Goal: Task Accomplishment & Management: Use online tool/utility

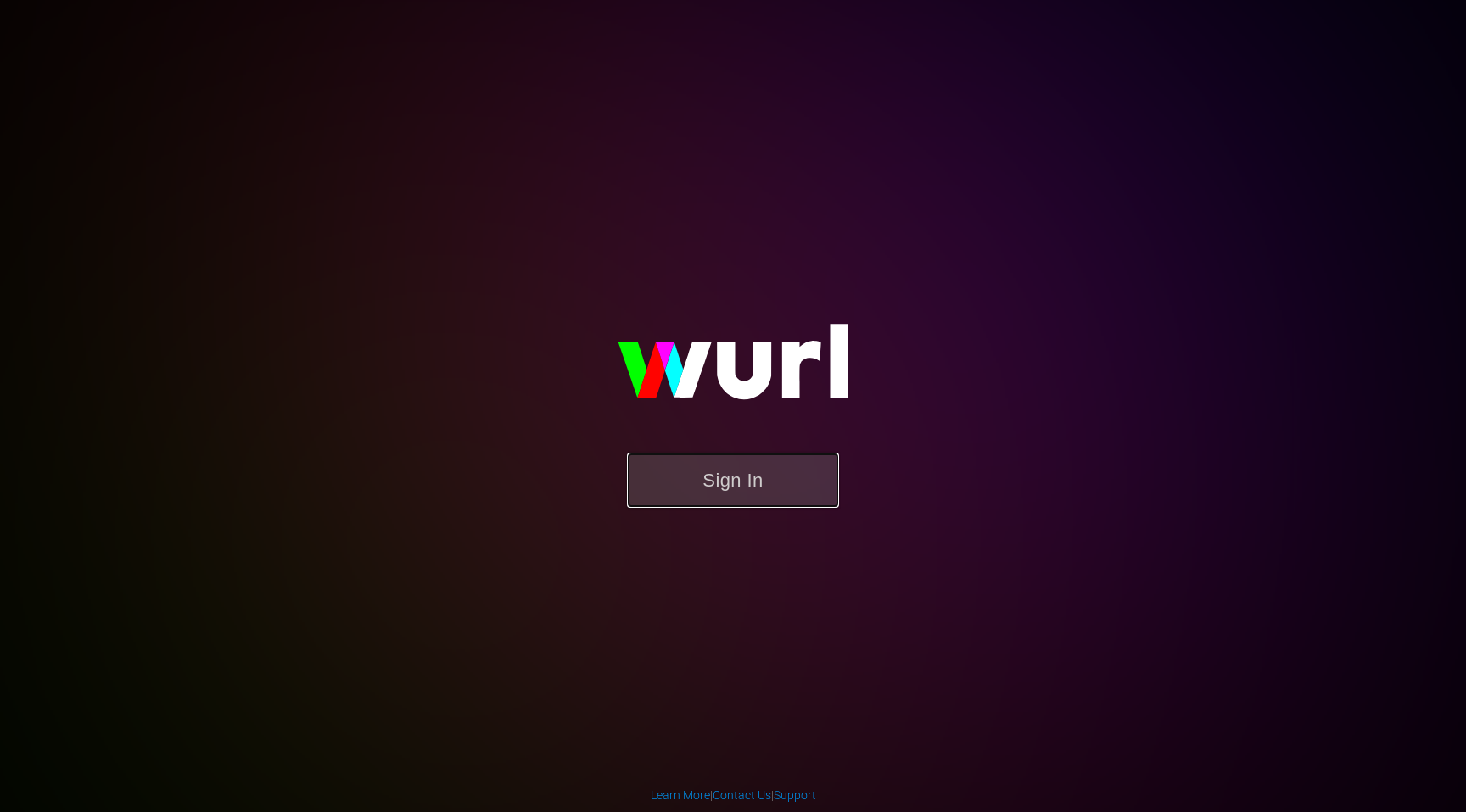
click at [773, 485] on button "Sign In" at bounding box center [733, 481] width 212 height 55
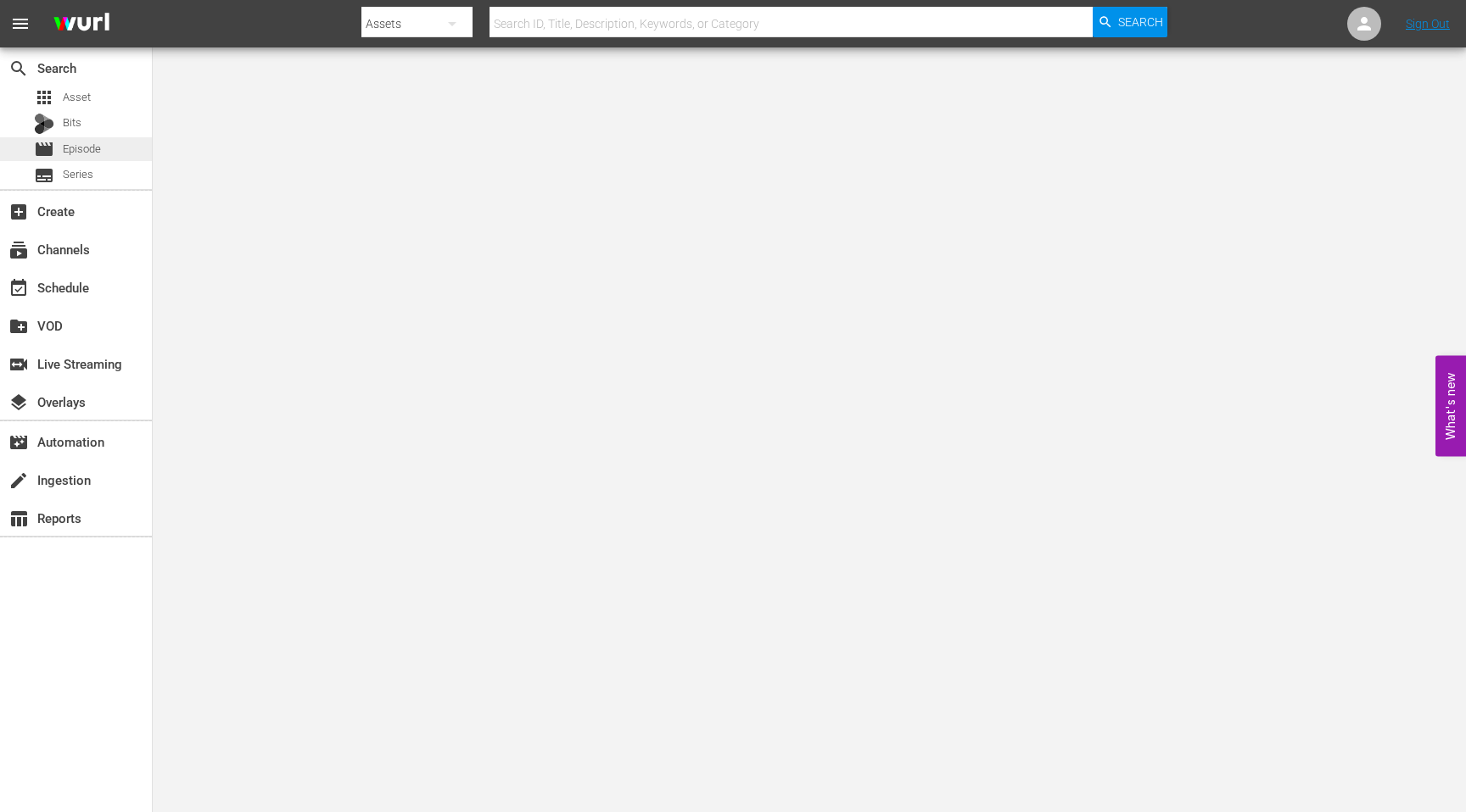
click at [69, 152] on span "Episode" at bounding box center [81, 149] width 39 height 17
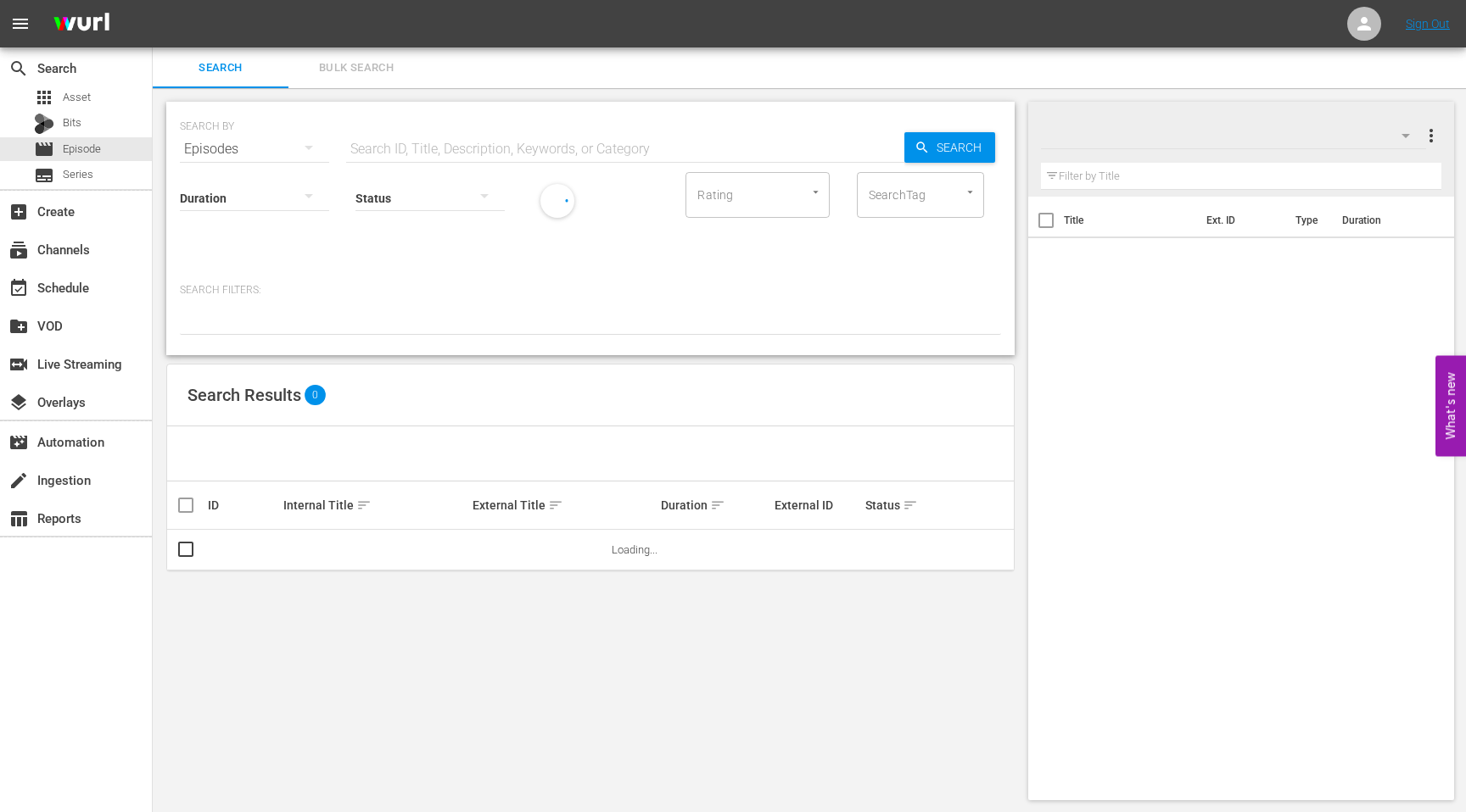
click at [468, 146] on input "text" at bounding box center [625, 149] width 558 height 41
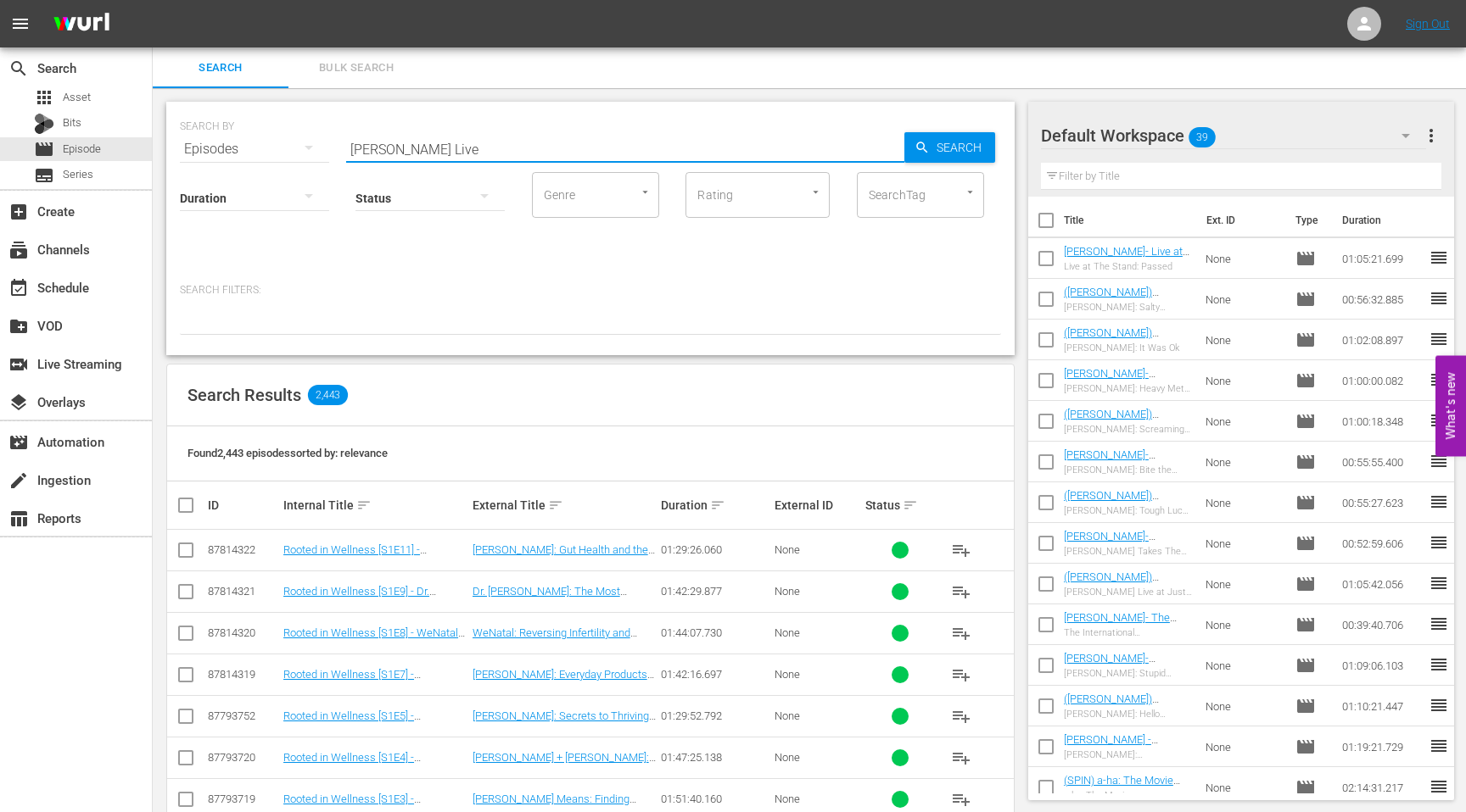
type input "[PERSON_NAME] Live"
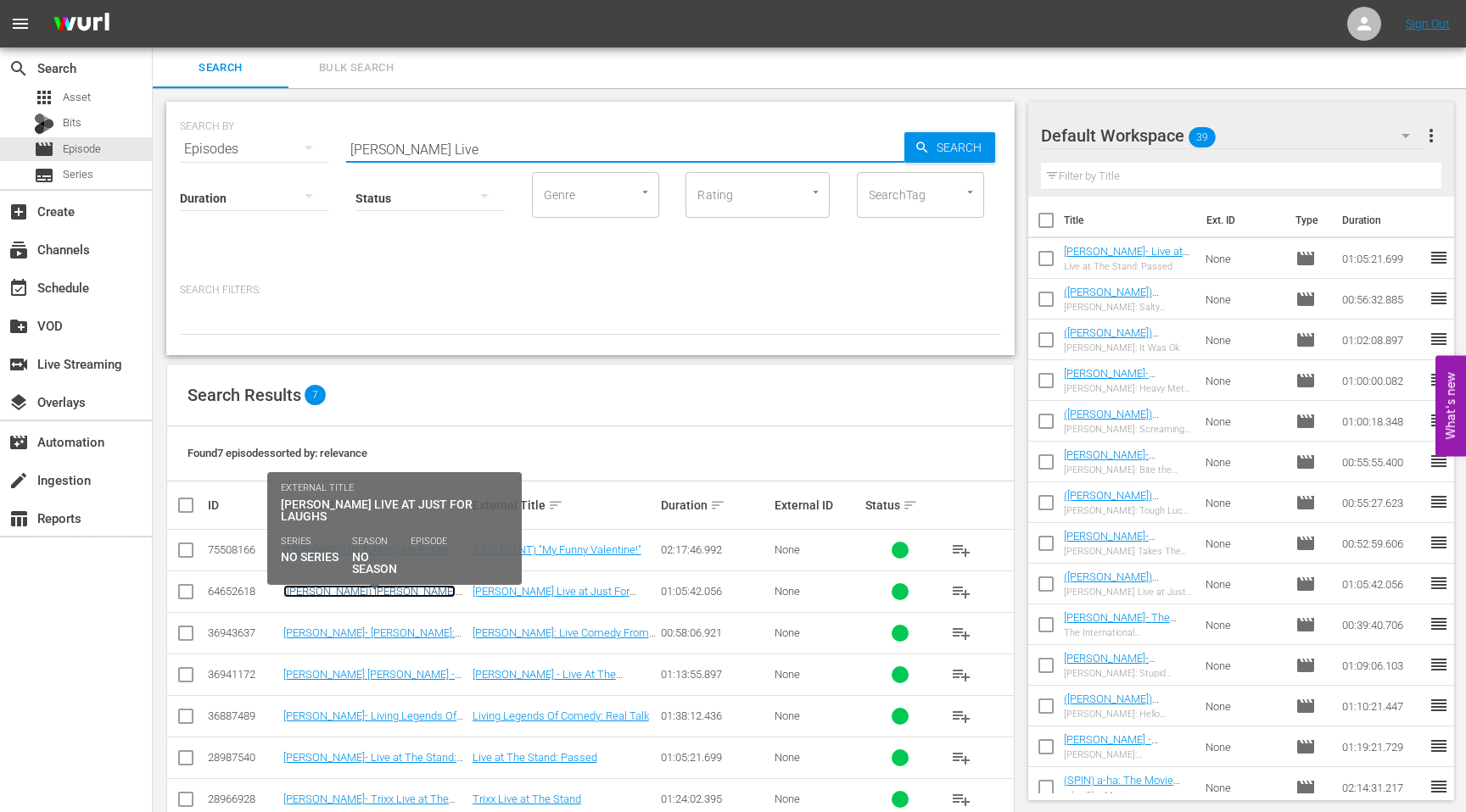
click at [410, 589] on link "([PERSON_NAME]) [PERSON_NAME] Live at Just For Laughs" at bounding box center [369, 598] width 172 height 26
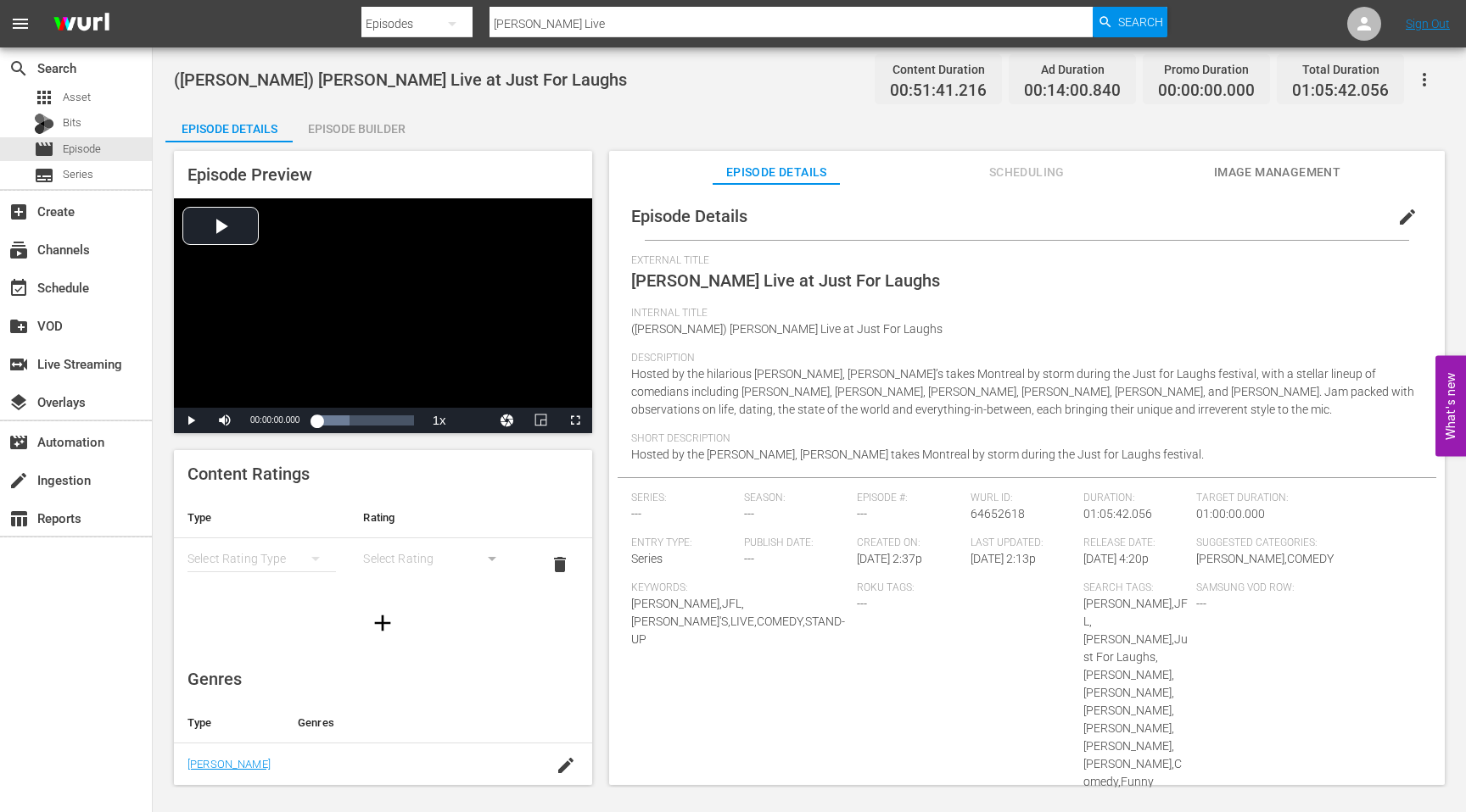
click at [1245, 168] on span "Image Management" at bounding box center [1277, 172] width 128 height 21
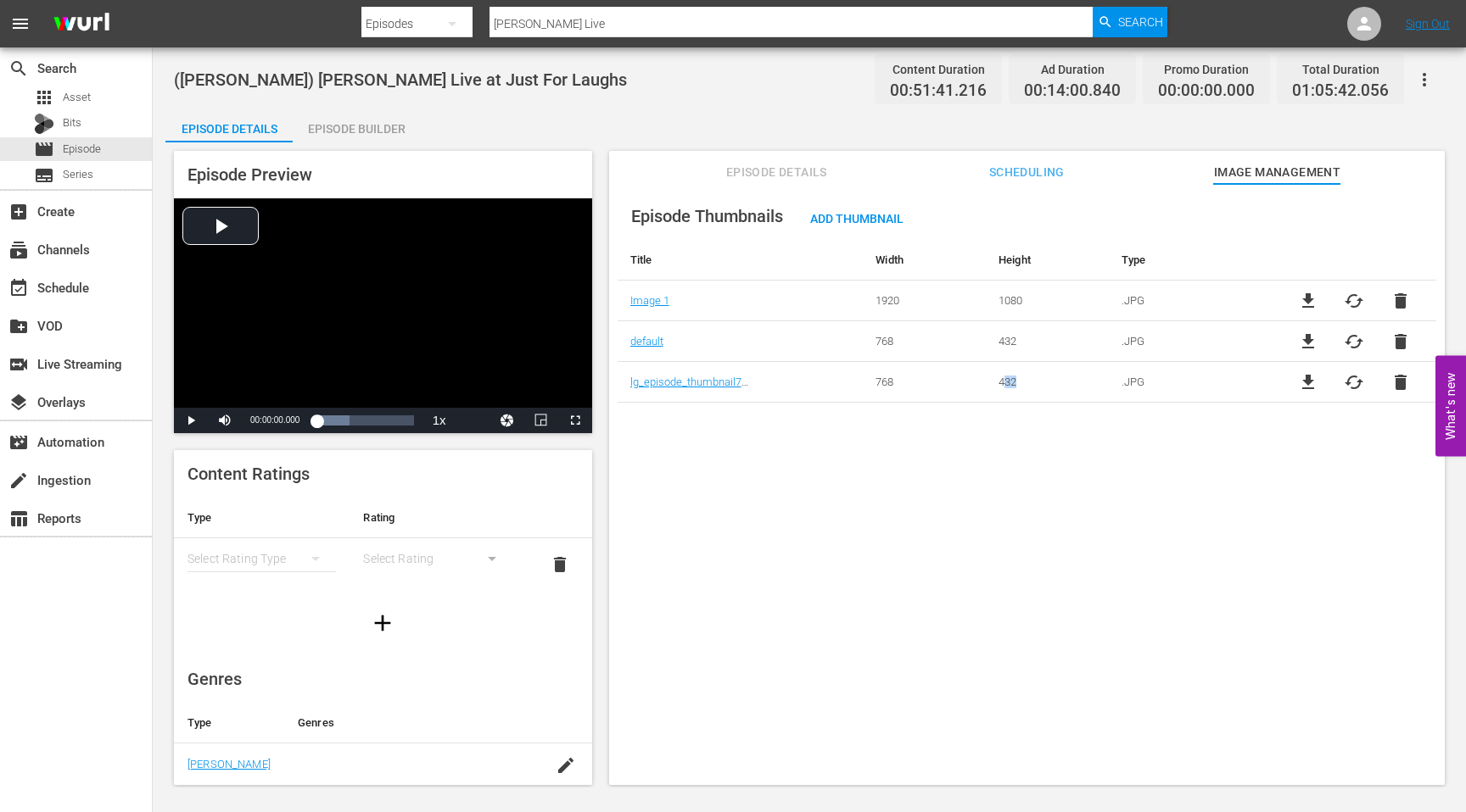
click at [1002, 385] on td "432" at bounding box center [1047, 383] width 123 height 41
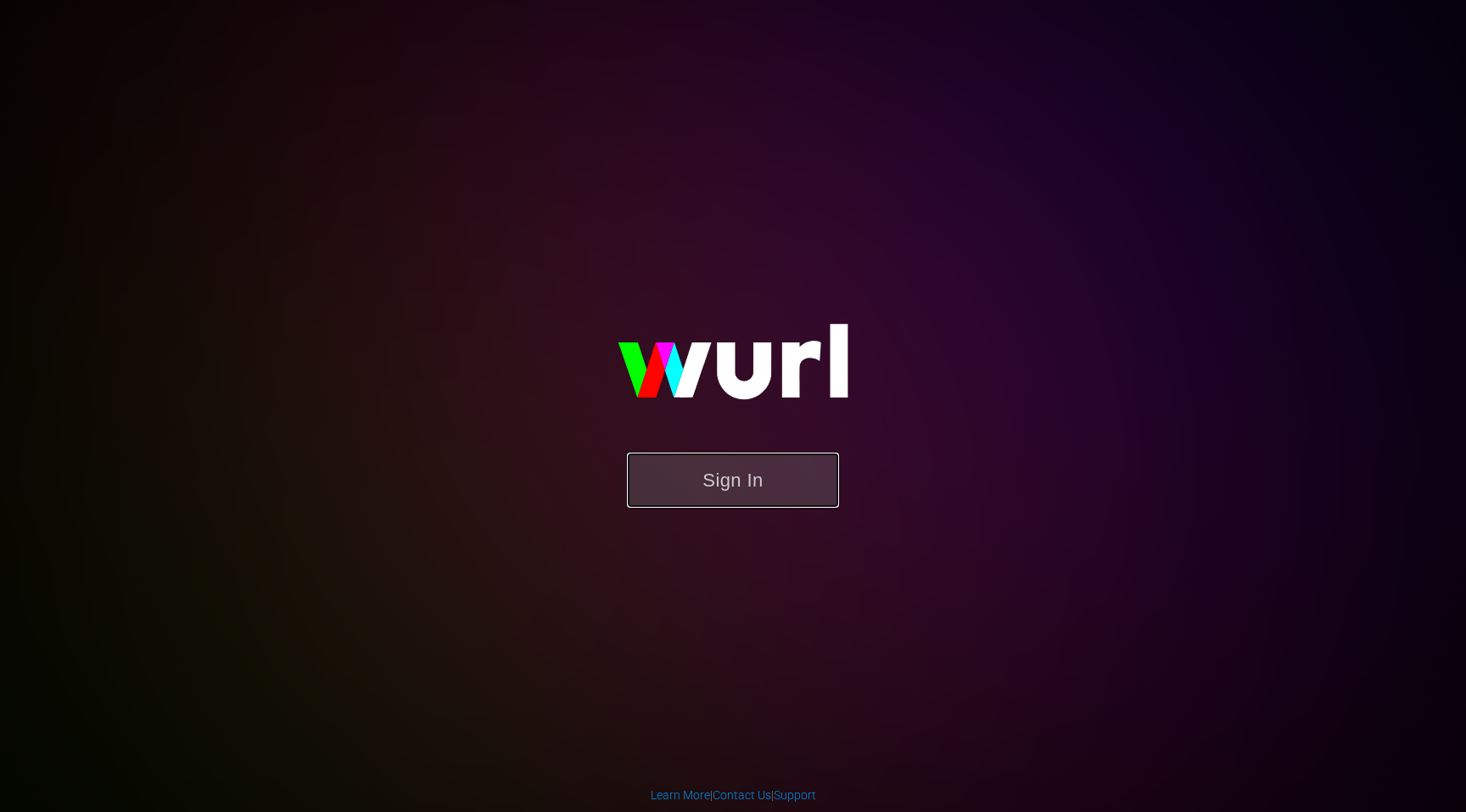
click at [746, 478] on button "Sign In" at bounding box center [733, 481] width 212 height 55
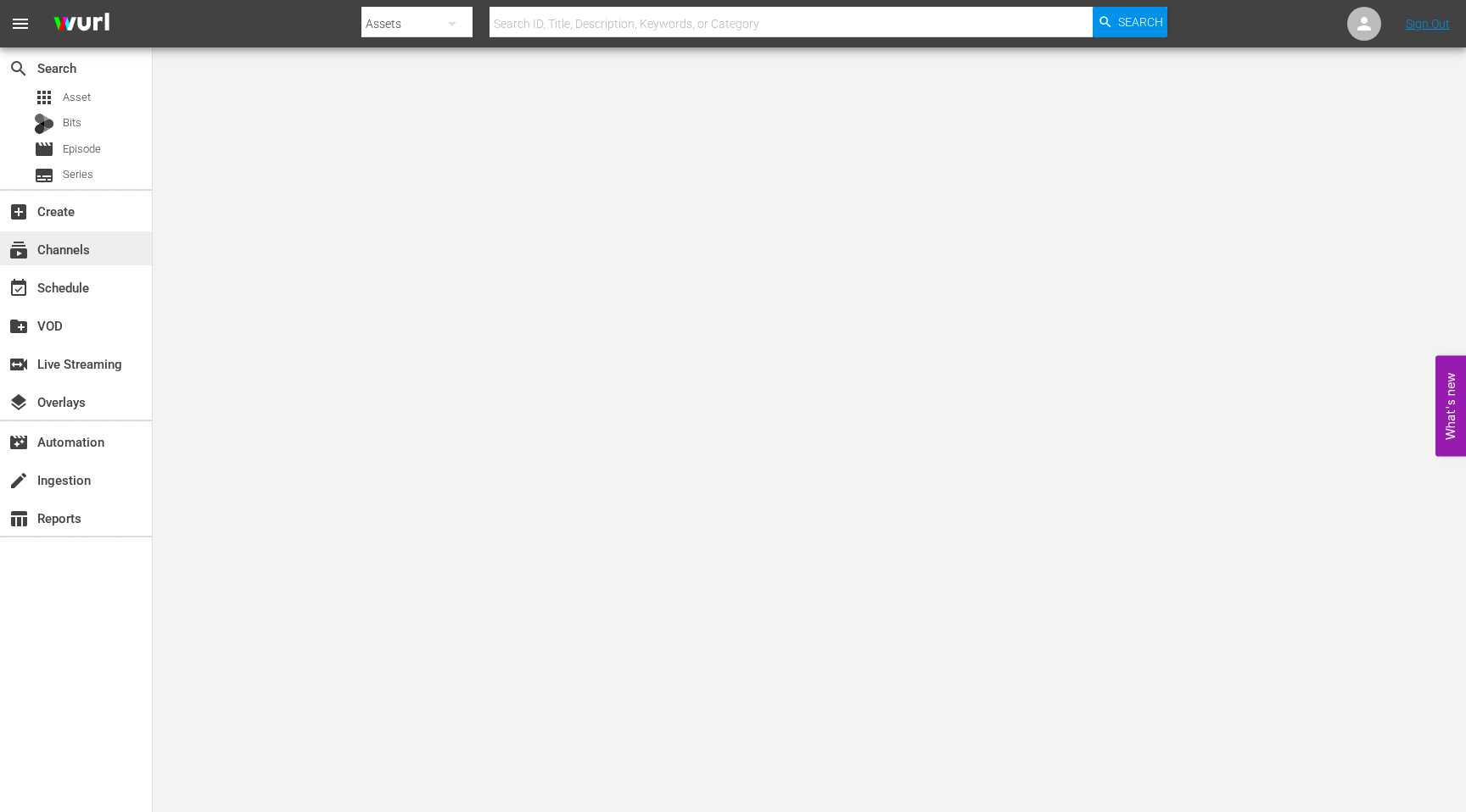
click at [69, 250] on div "subscriptions Channels" at bounding box center [47, 247] width 95 height 15
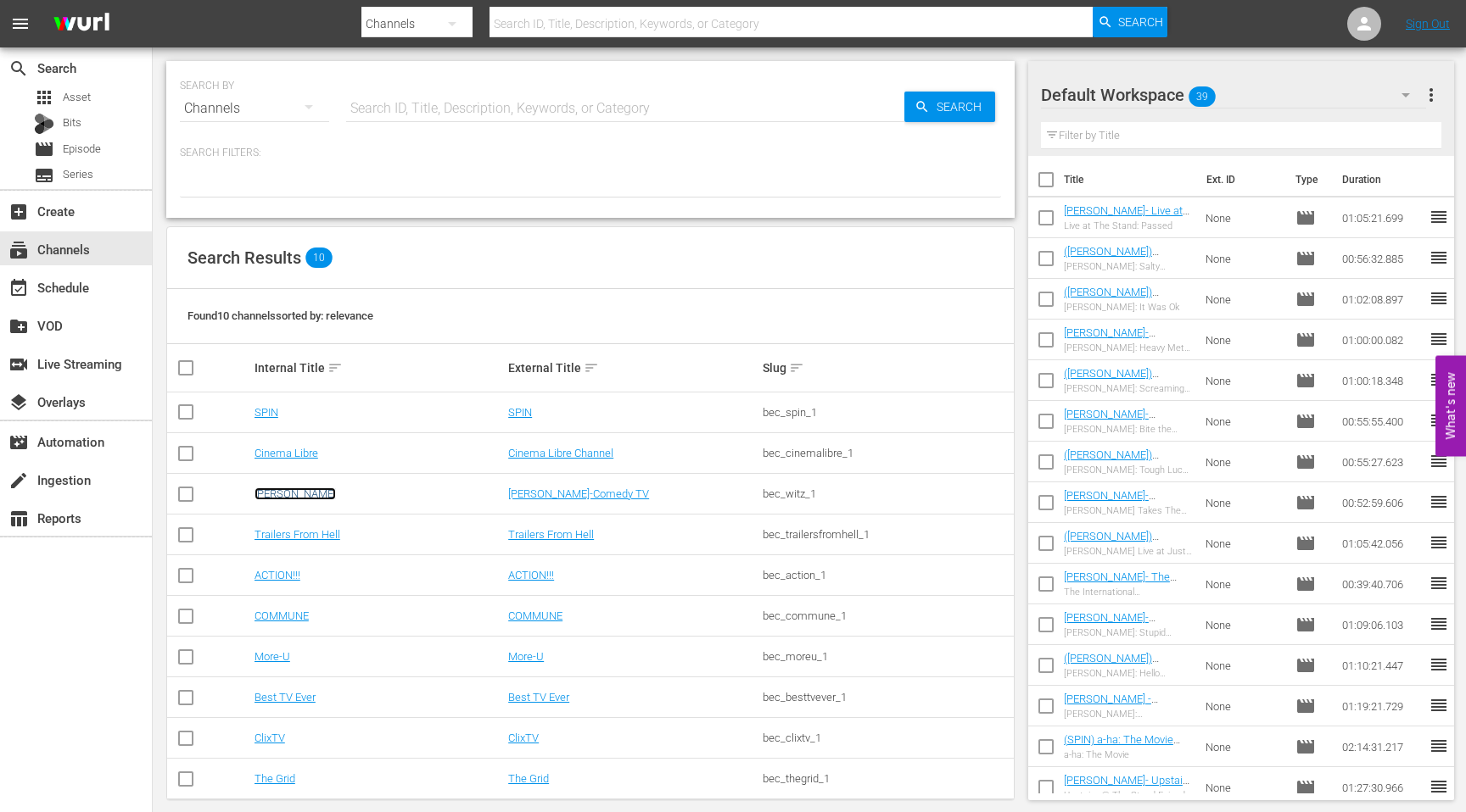
click at [261, 493] on link "[PERSON_NAME]" at bounding box center [295, 493] width 81 height 13
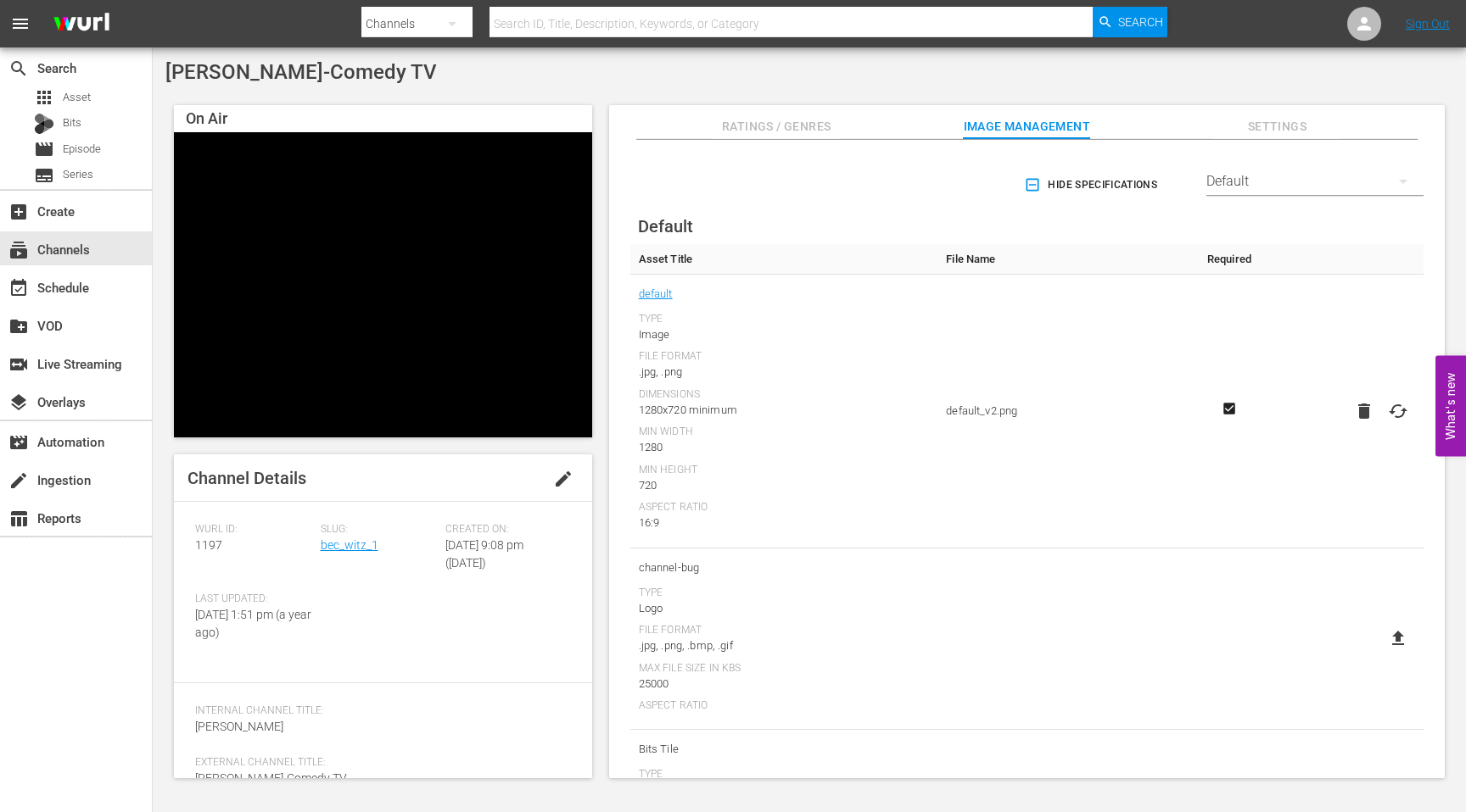
click at [1289, 179] on div "Default" at bounding box center [1314, 181] width 217 height 47
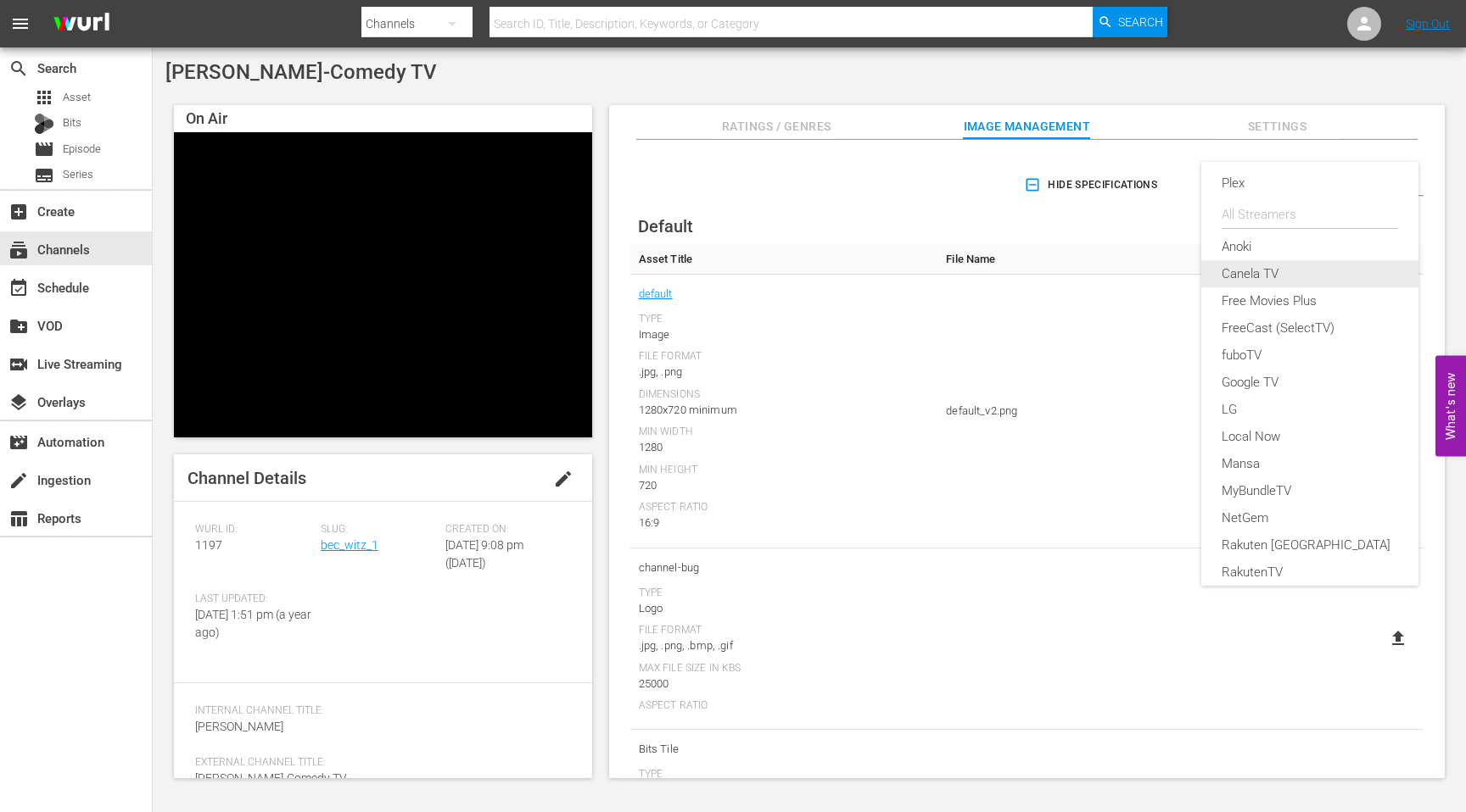
scroll to position [78, 0]
click at [1076, 240] on div "Enabled Streamers Default Plex All Streamers [PERSON_NAME] TV Free Movies Plus …" at bounding box center [733, 406] width 1466 height 812
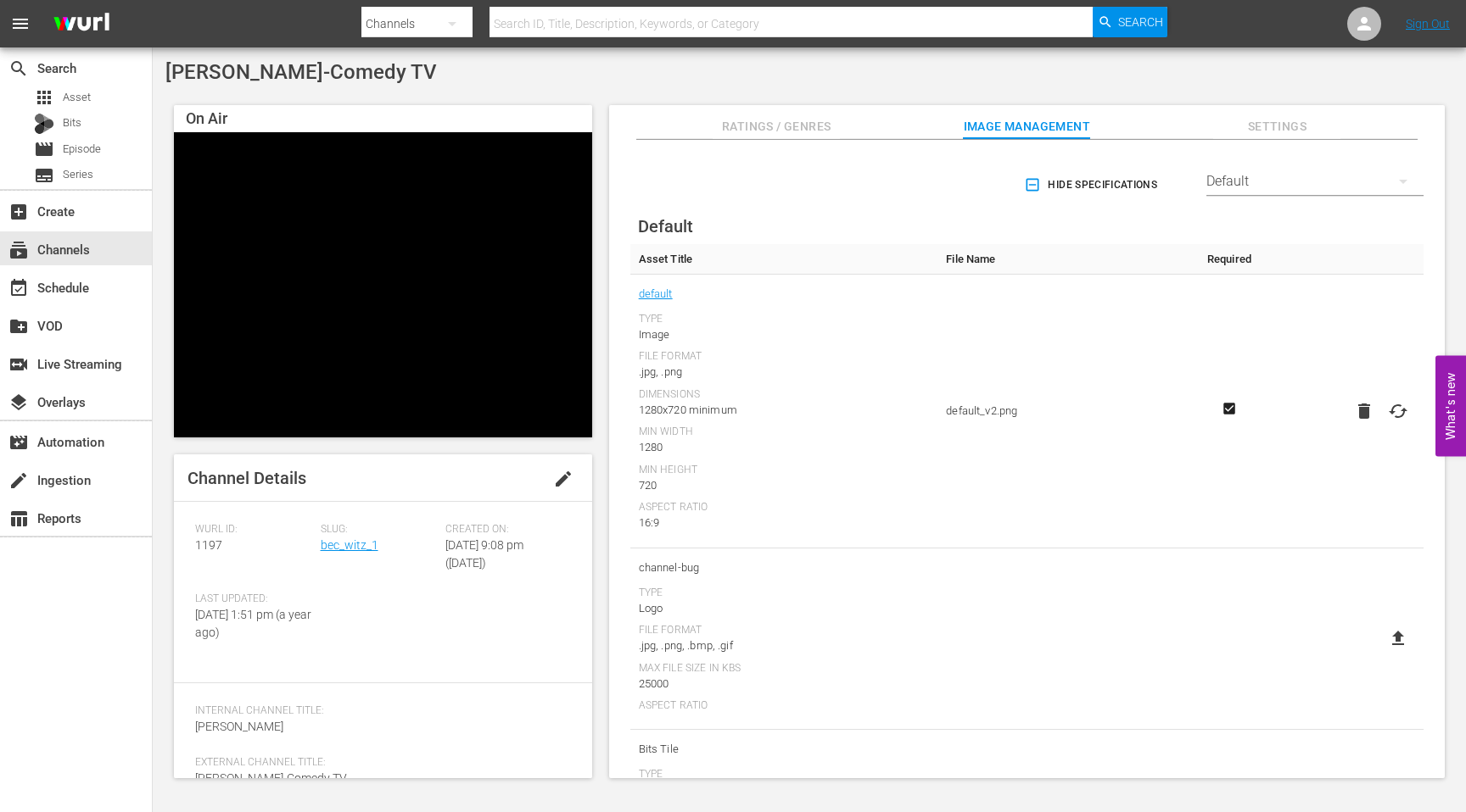
scroll to position [0, 0]
click at [1283, 177] on div "Default" at bounding box center [1314, 181] width 217 height 47
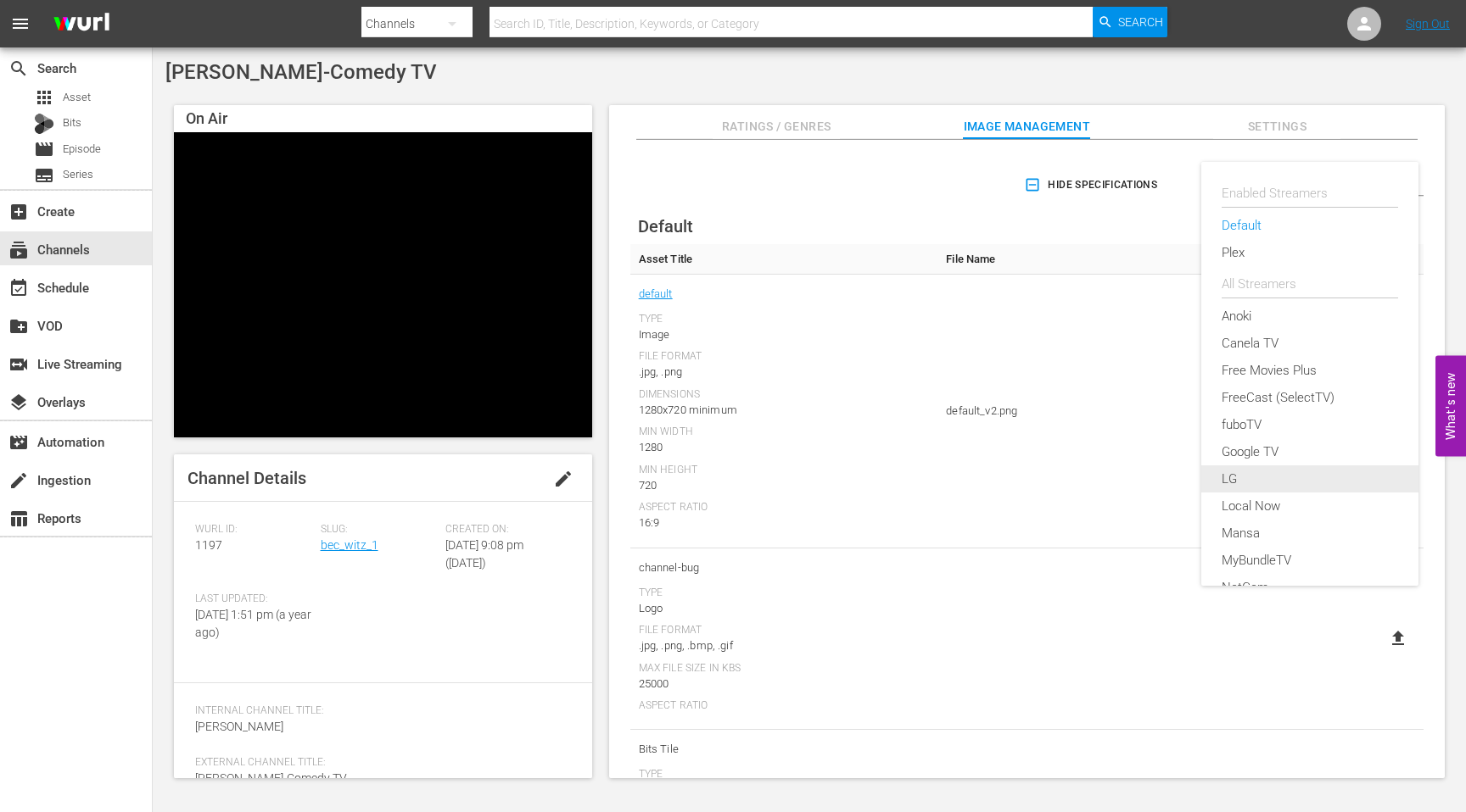
click at [1276, 472] on div "LG" at bounding box center [1310, 480] width 177 height 27
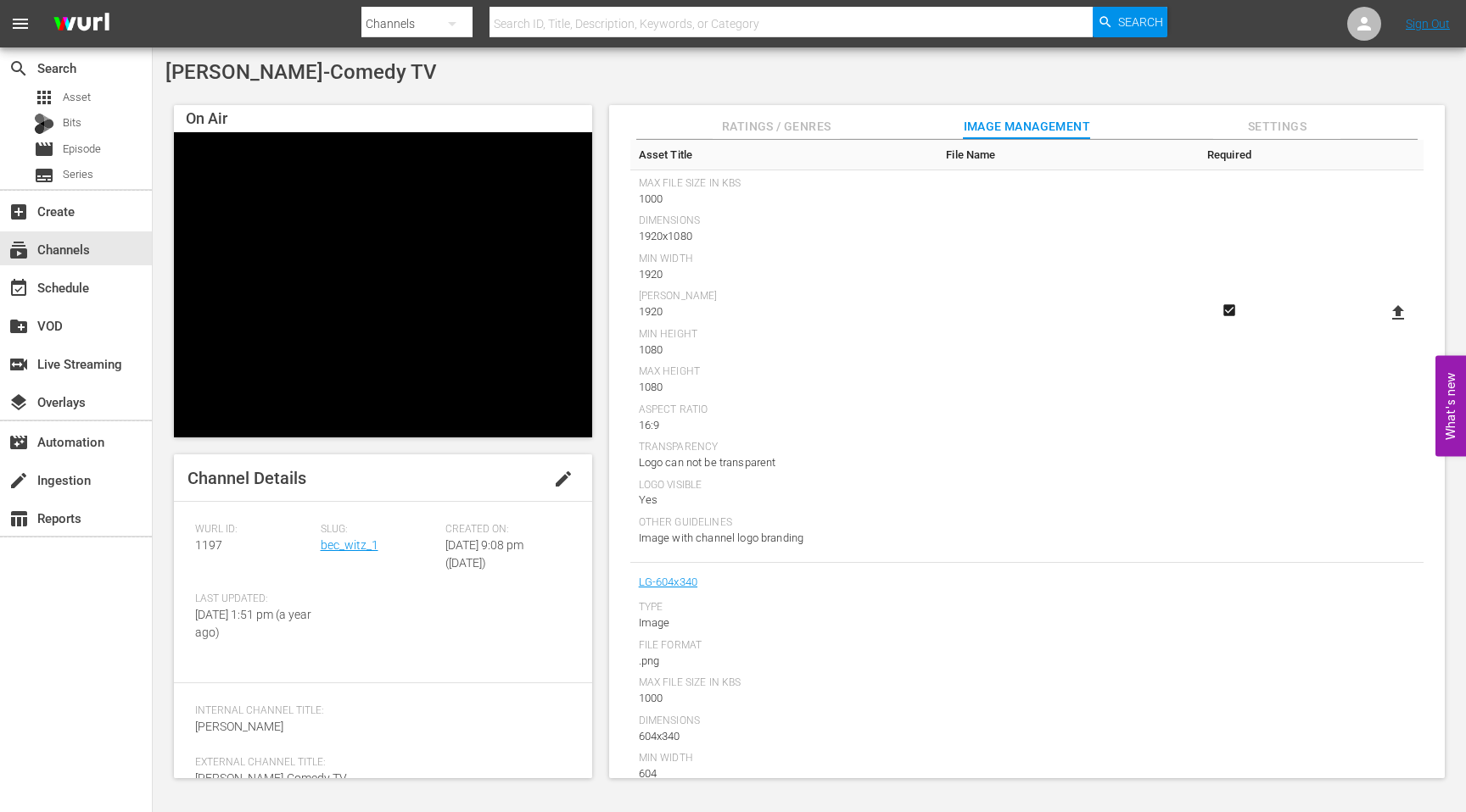
scroll to position [216, 0]
click at [1392, 310] on icon at bounding box center [1398, 307] width 12 height 15
click at [1382, 322] on input "file" at bounding box center [1381, 322] width 1 height 1
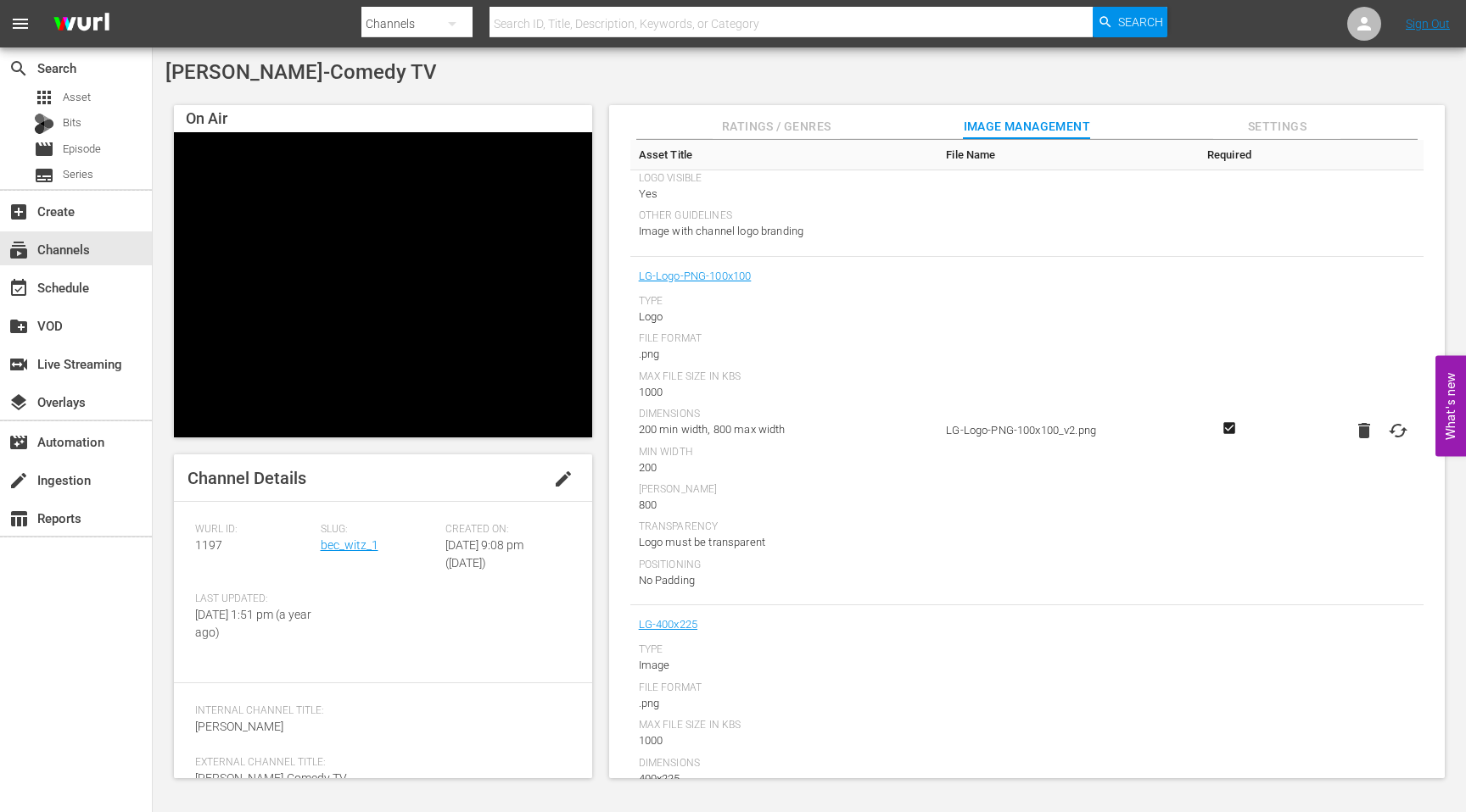
scroll to position [2086, 0]
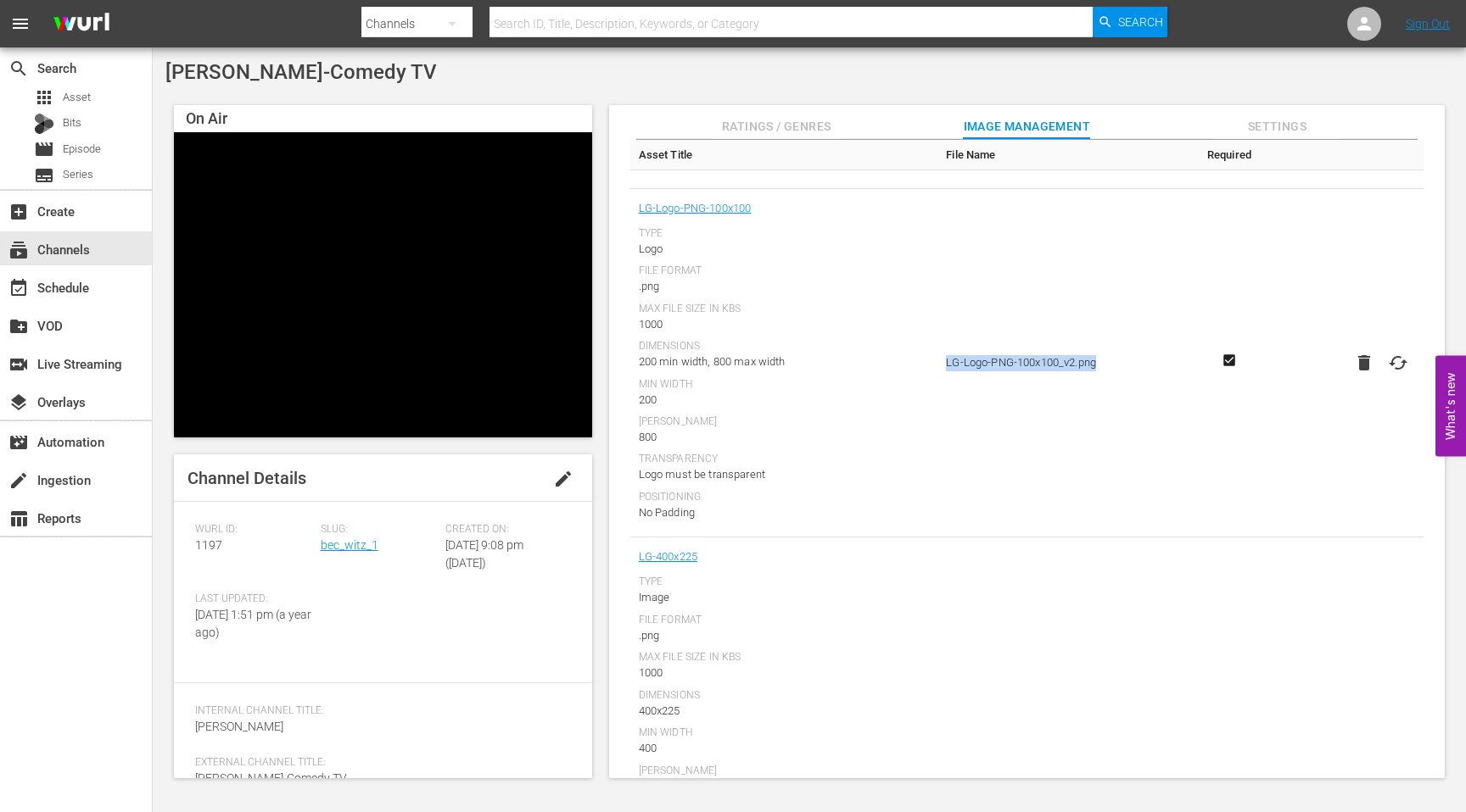
drag, startPoint x: 1103, startPoint y: 363, endPoint x: 1036, endPoint y: 419, distance: 87.3
click at [942, 370] on td "LG-Logo-PNG-100x100_v2.png" at bounding box center [1067, 364] width 259 height 349
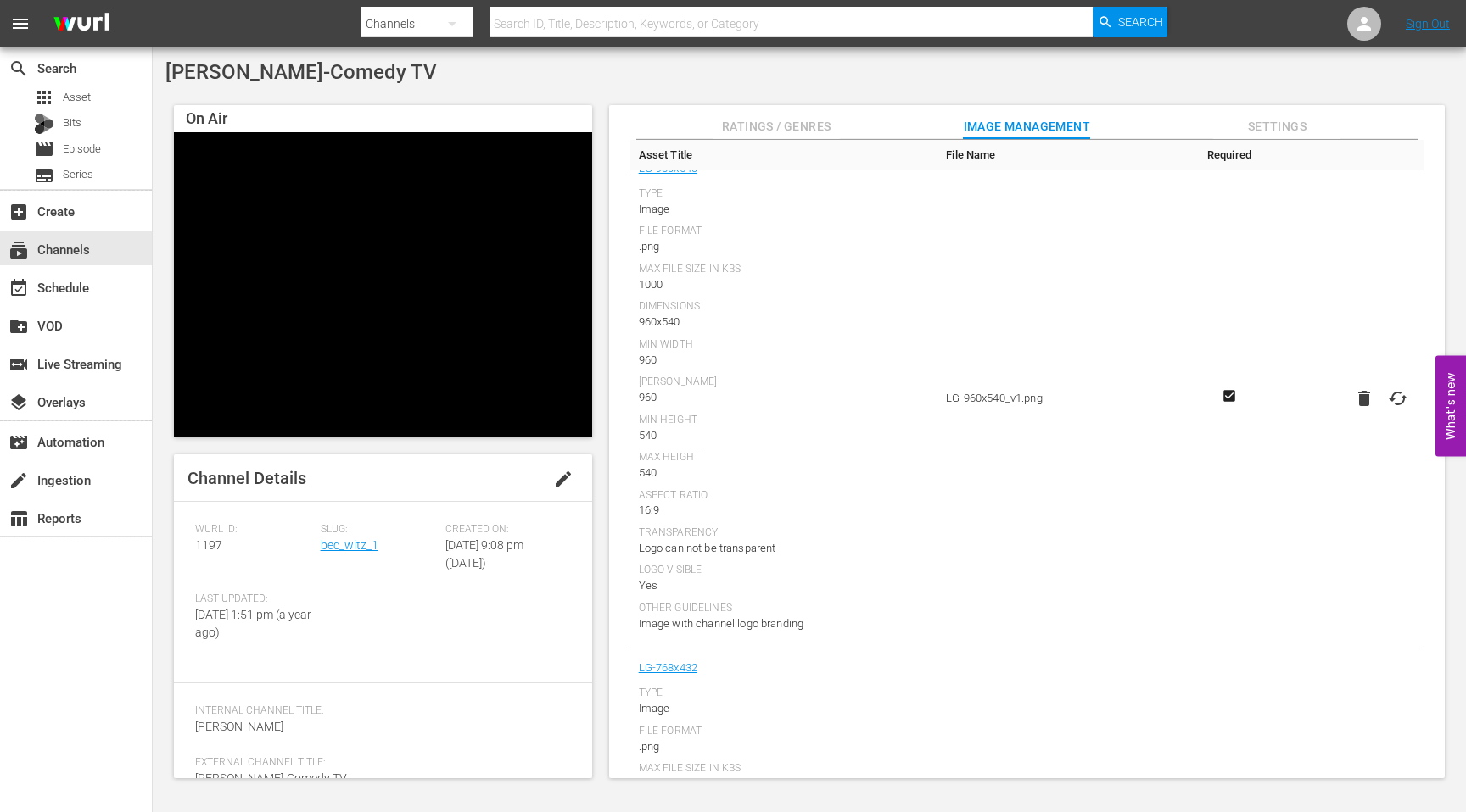
scroll to position [1125, 0]
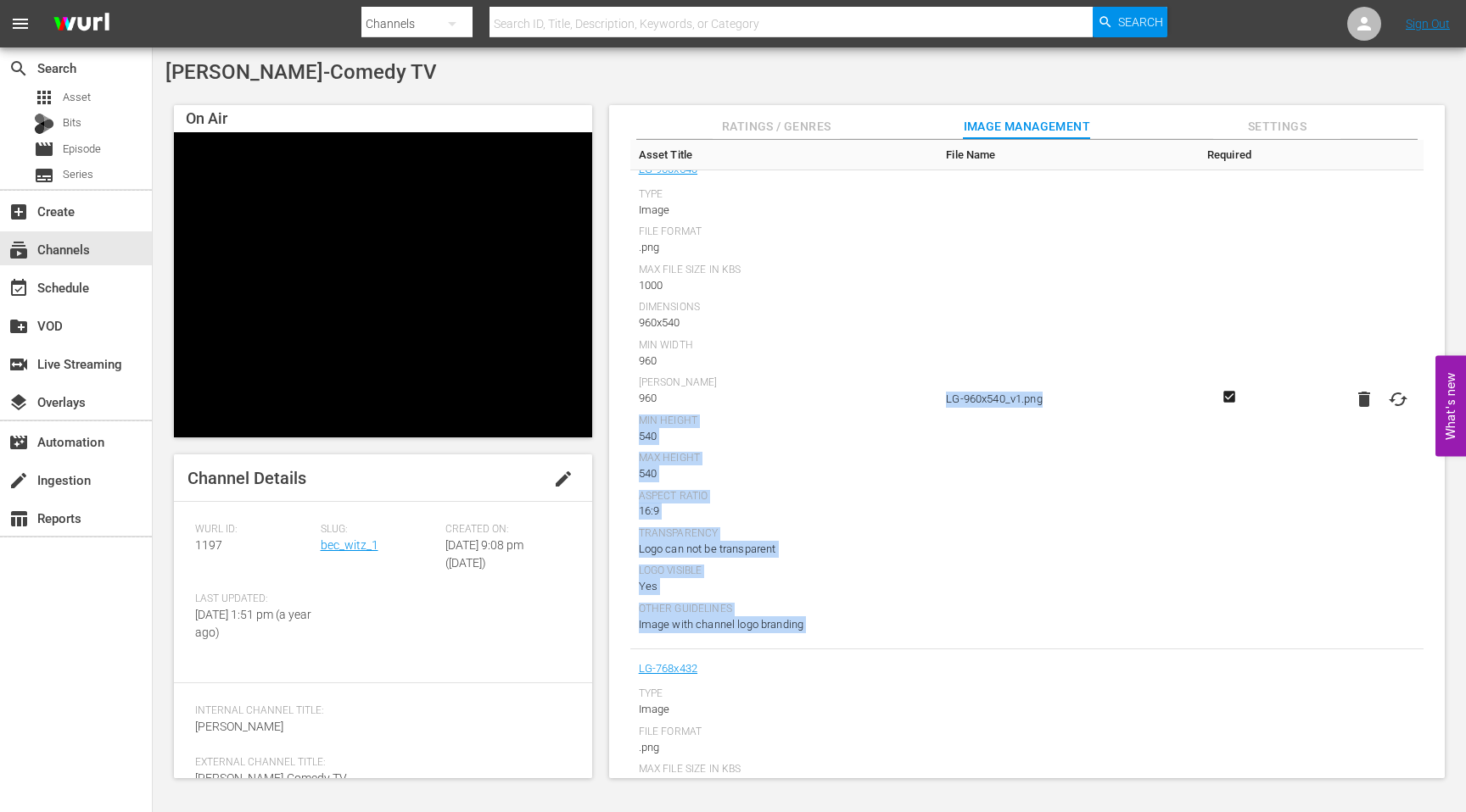
drag, startPoint x: 1050, startPoint y: 400, endPoint x: 925, endPoint y: 405, distance: 125.1
click at [925, 405] on tr "LG-960x540 Type Image File Format .png Max File Size In Kbs 1000 Dimensions 960…" at bounding box center [1027, 399] width 793 height 499
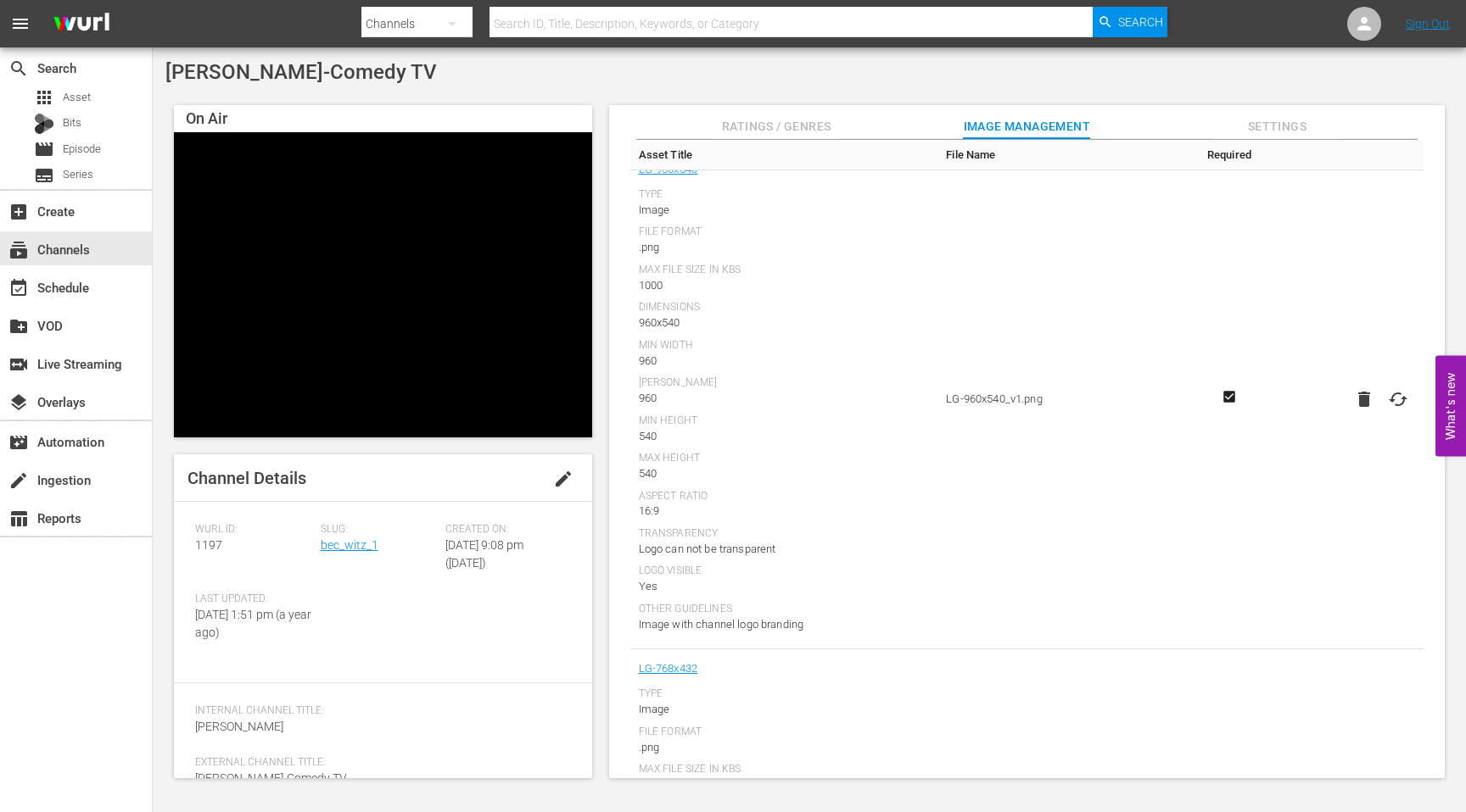
drag, startPoint x: 1011, startPoint y: 457, endPoint x: 1021, endPoint y: 437, distance: 22.4
click at [1010, 455] on td "LG-960x540_v1.png" at bounding box center [1067, 399] width 259 height 499
drag, startPoint x: 1045, startPoint y: 401, endPoint x: 946, endPoint y: 405, distance: 99.1
click at [946, 405] on td "LG-960x540_v1.png" at bounding box center [1067, 399] width 259 height 499
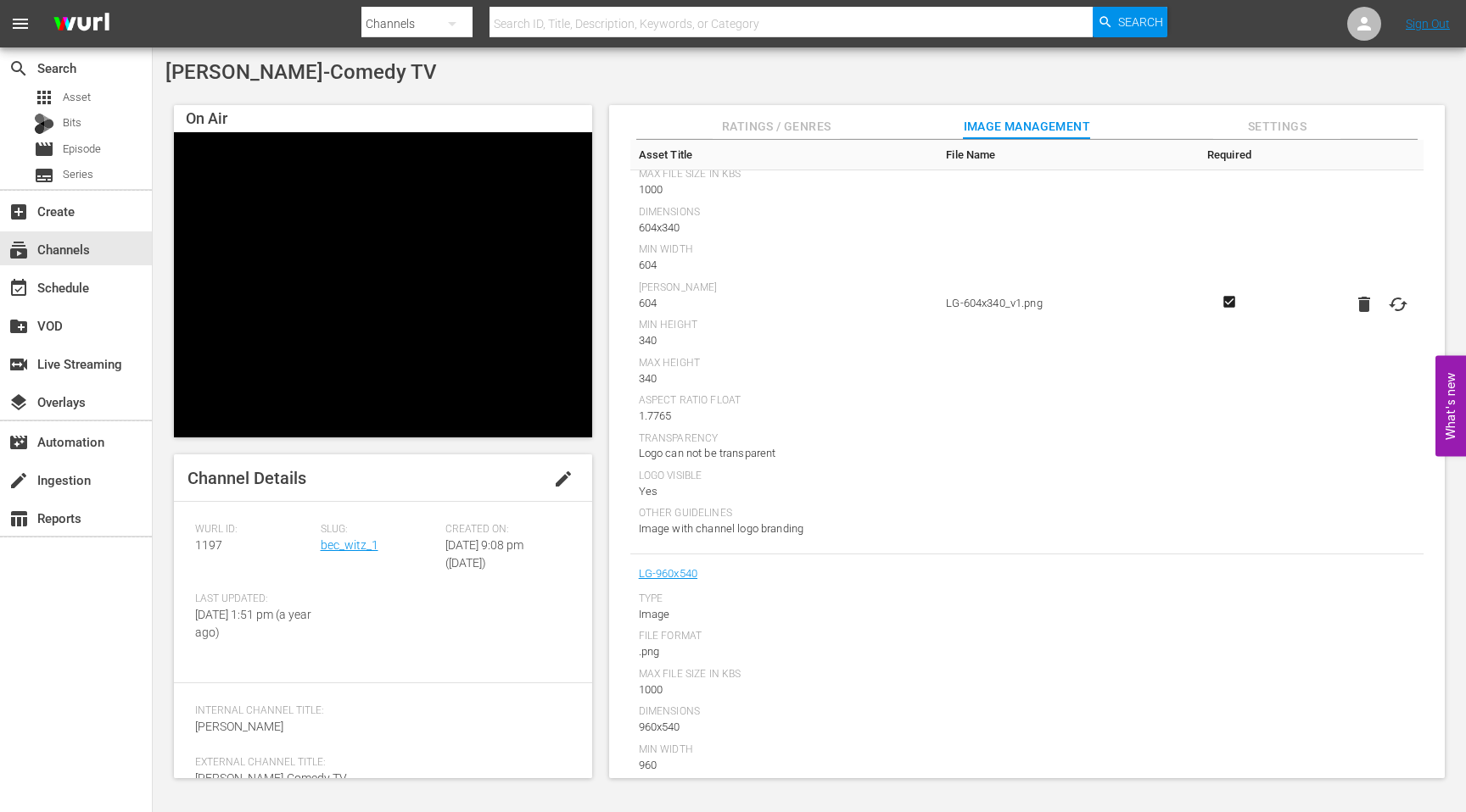
scroll to position [709, 0]
drag, startPoint x: 1049, startPoint y: 317, endPoint x: 940, endPoint y: 319, distance: 109.0
click at [940, 319] on td "LG-604x340_v1.png" at bounding box center [1067, 314] width 259 height 499
click at [1032, 364] on td "LG-604x340_v1.png" at bounding box center [1067, 314] width 259 height 499
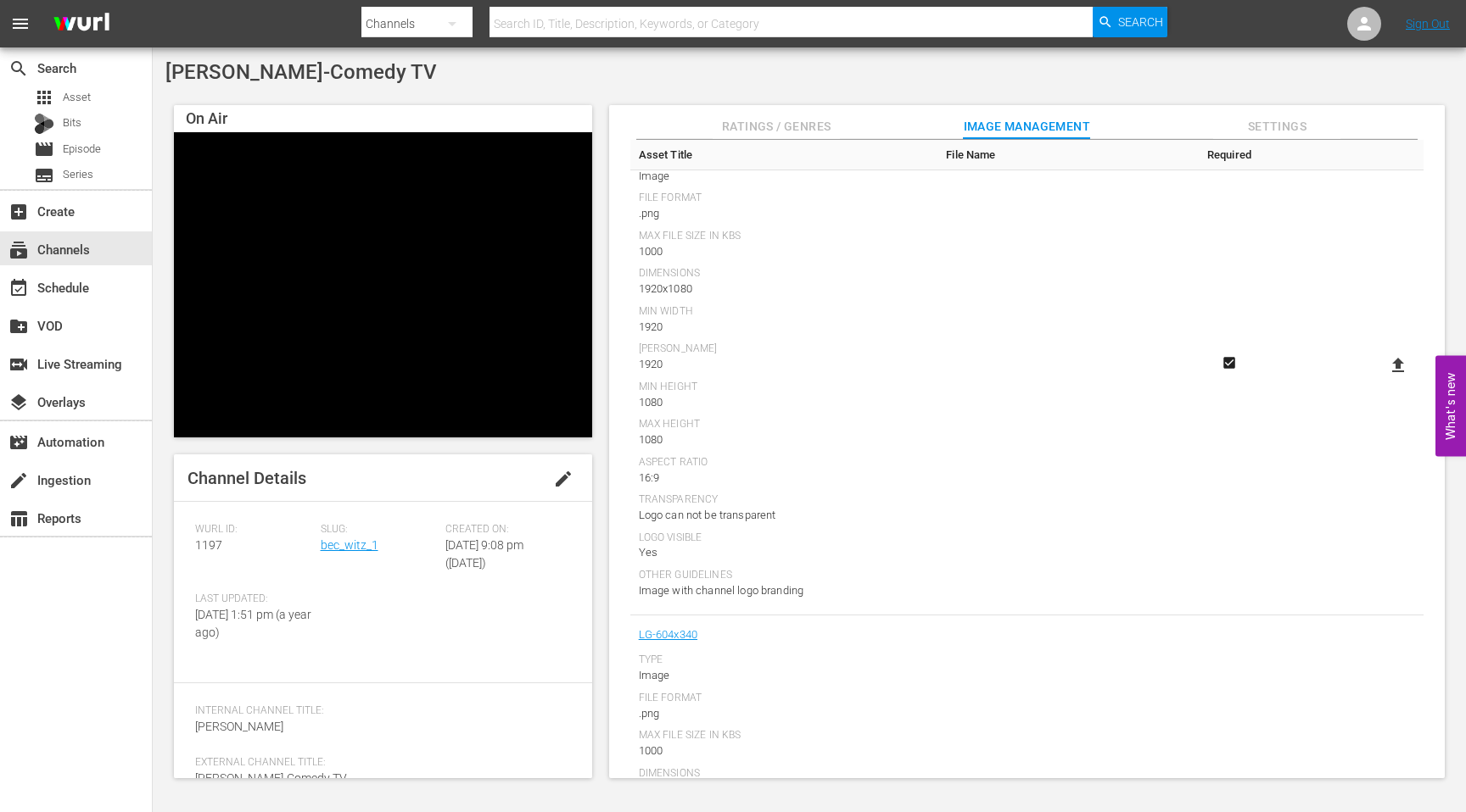
scroll to position [159, 0]
click at [93, 139] on div "movie Episode" at bounding box center [68, 149] width 67 height 24
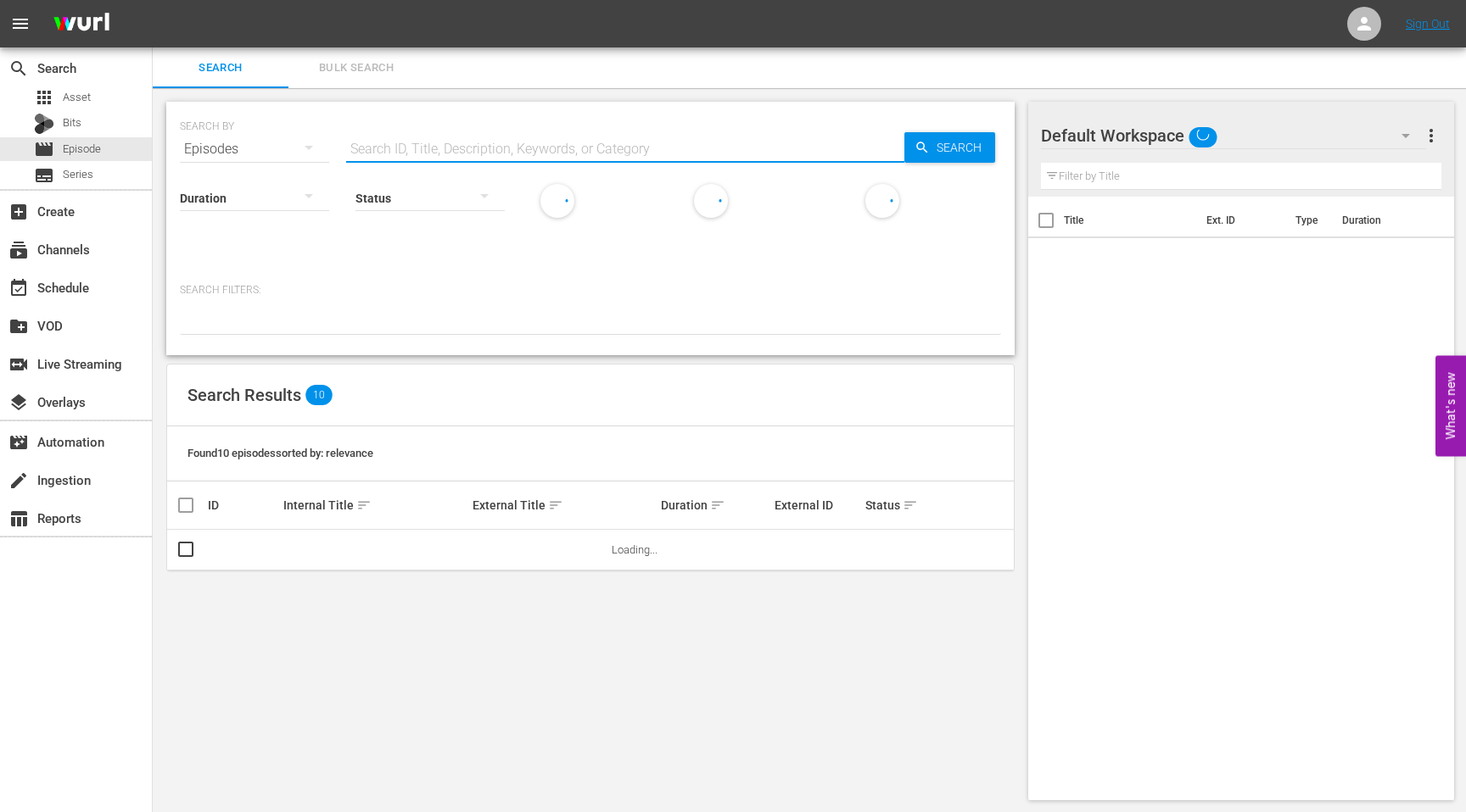
click at [520, 151] on input "text" at bounding box center [625, 149] width 558 height 41
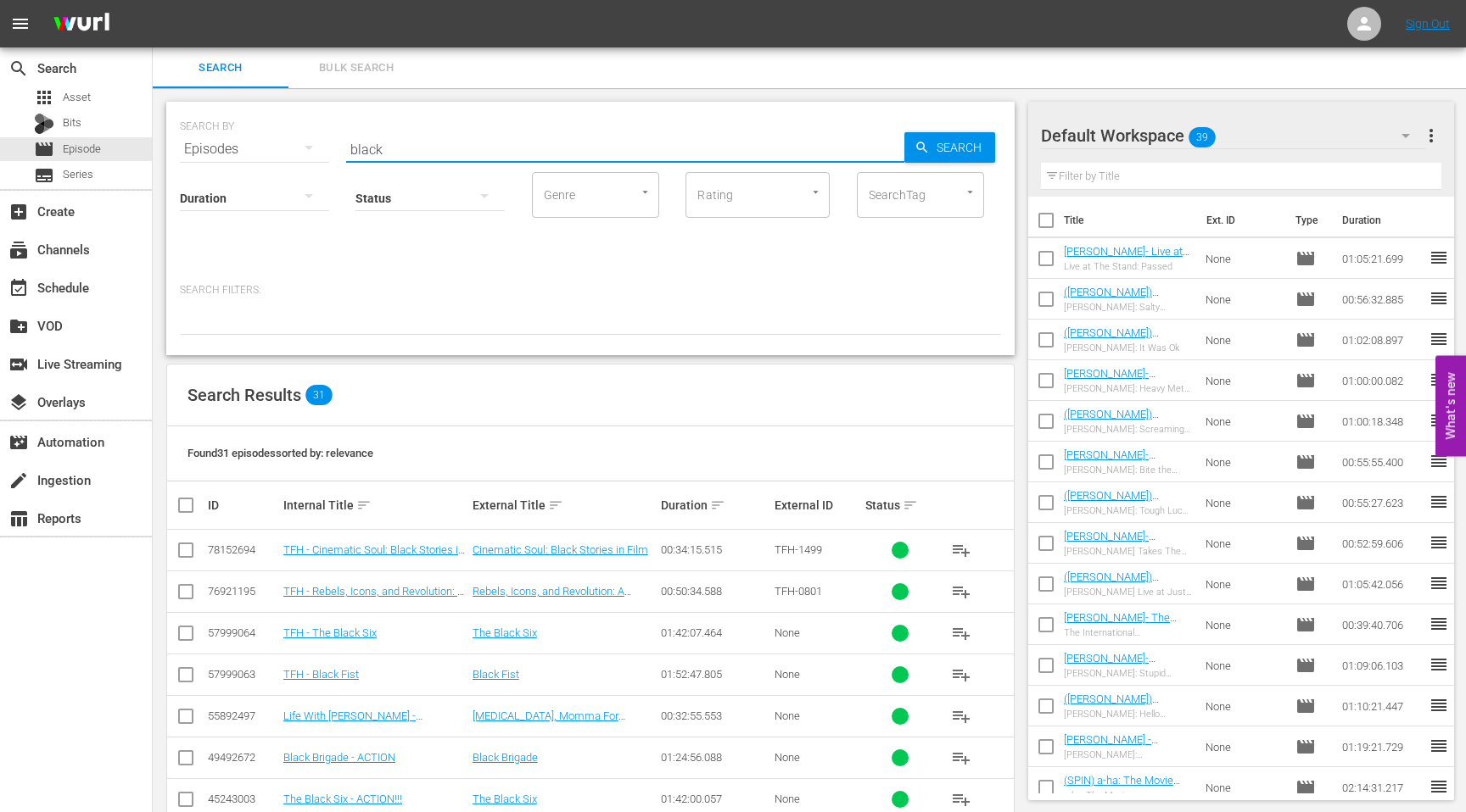
click at [434, 140] on input "black" at bounding box center [625, 149] width 558 height 41
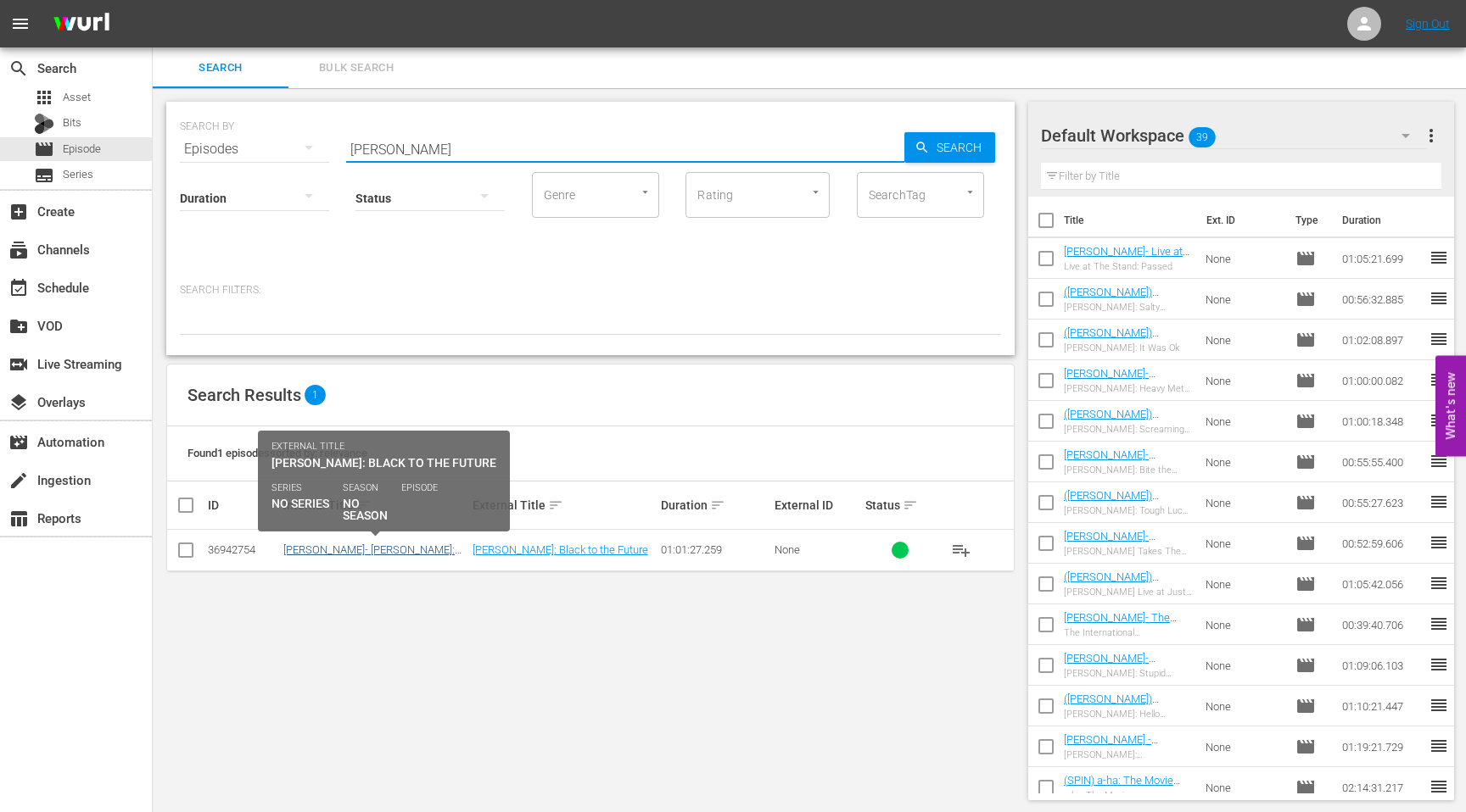
type input "[PERSON_NAME]"
click at [409, 554] on link "[PERSON_NAME]- [PERSON_NAME]: Black to the Future" at bounding box center [369, 557] width 171 height 26
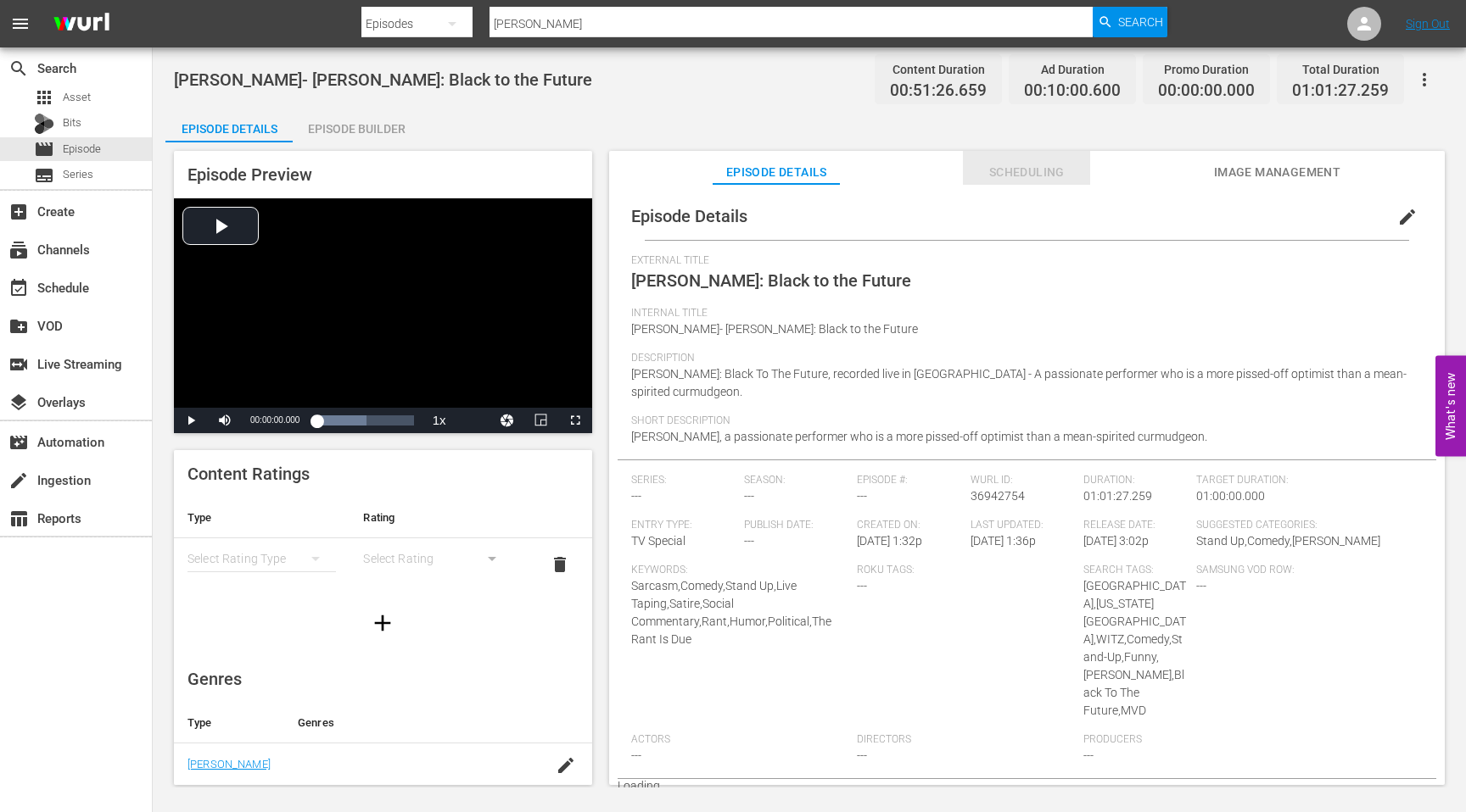
drag, startPoint x: 1033, startPoint y: 173, endPoint x: 1108, endPoint y: 161, distance: 76.0
click at [1035, 172] on span "Scheduling" at bounding box center [1026, 172] width 128 height 21
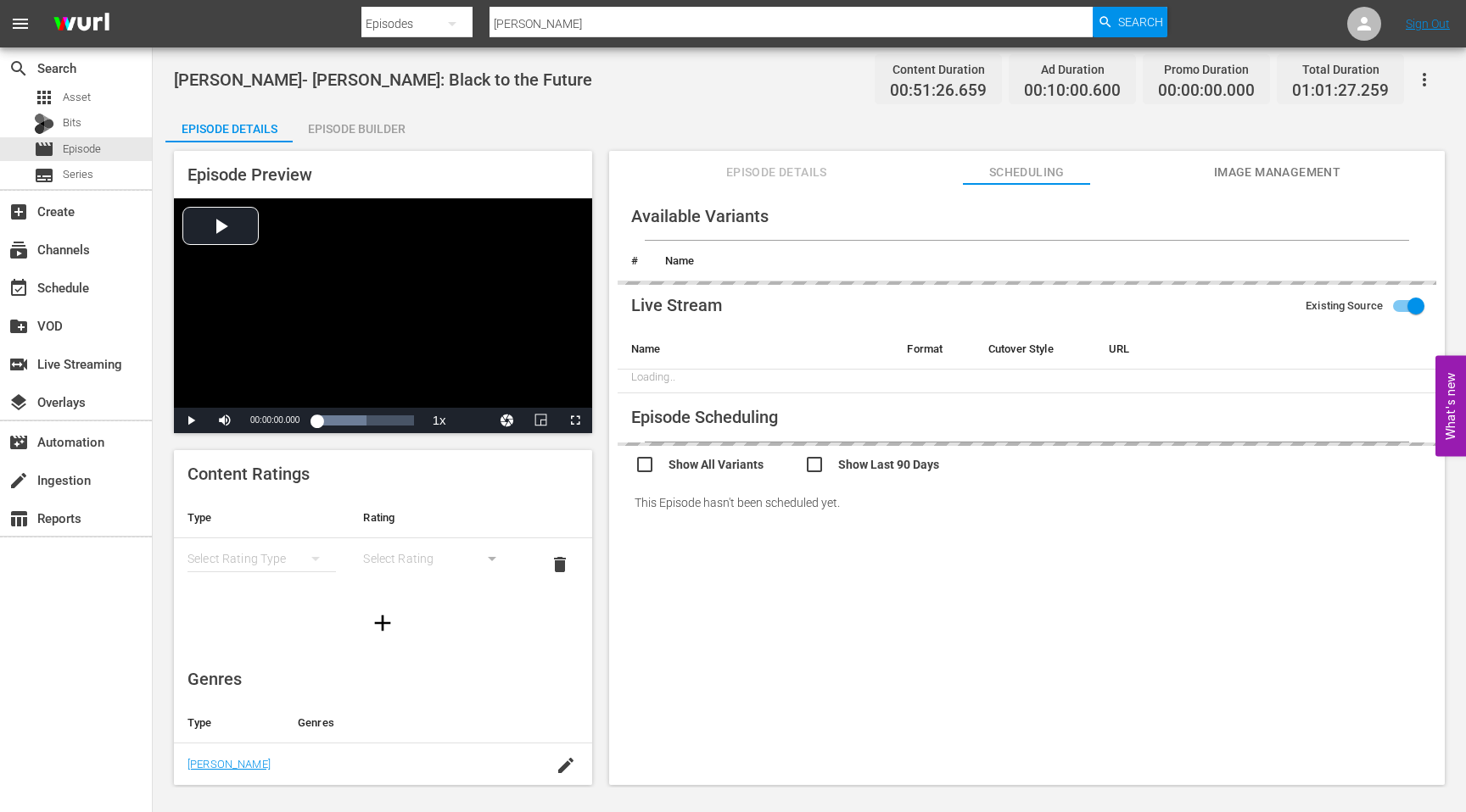
click at [1266, 176] on span "Image Management" at bounding box center [1277, 172] width 128 height 21
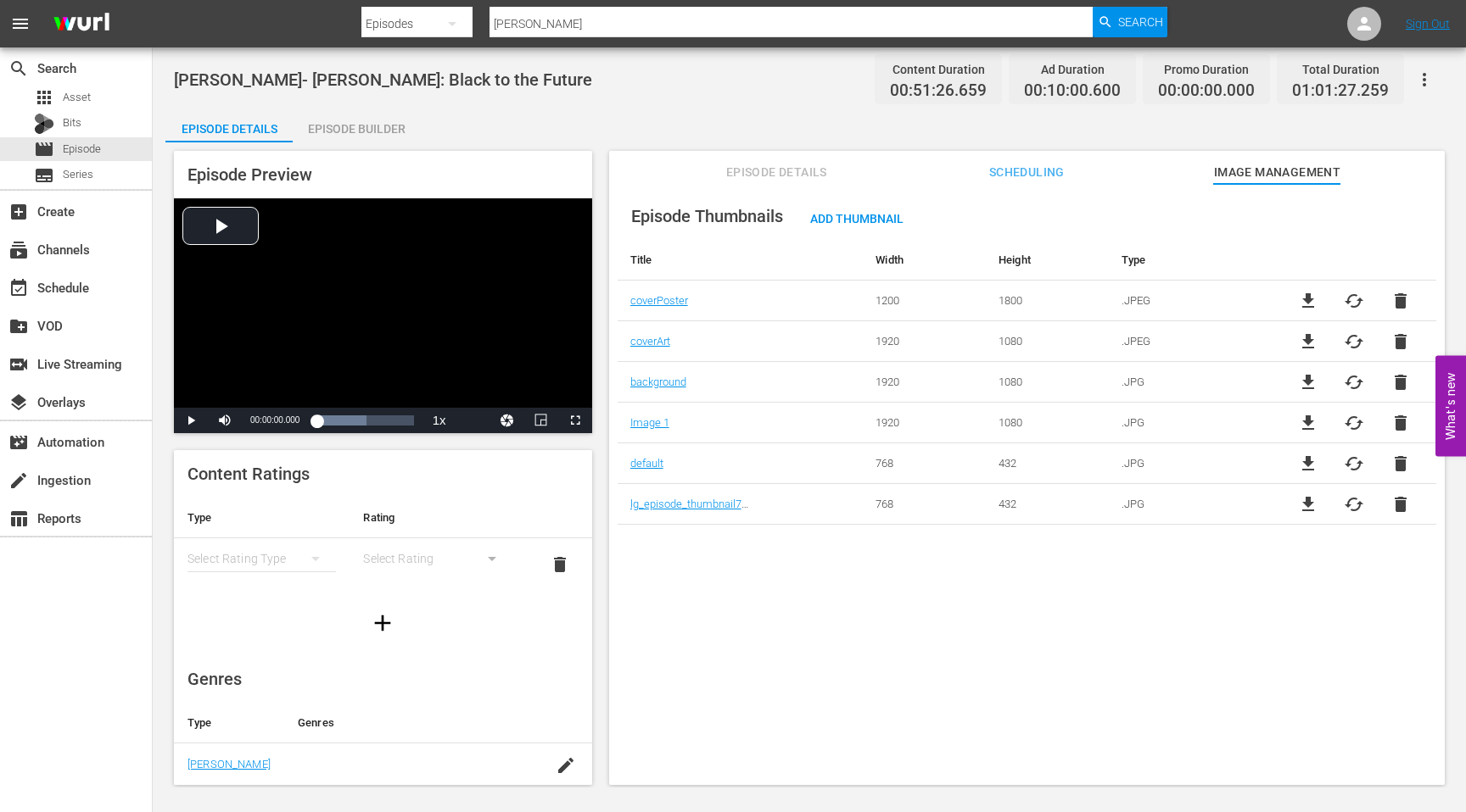
click at [770, 545] on div "Episode Thumbnails Add Thumbnail Title Width Height Type coverPoster 1200 1800 …" at bounding box center [1026, 493] width 835 height 618
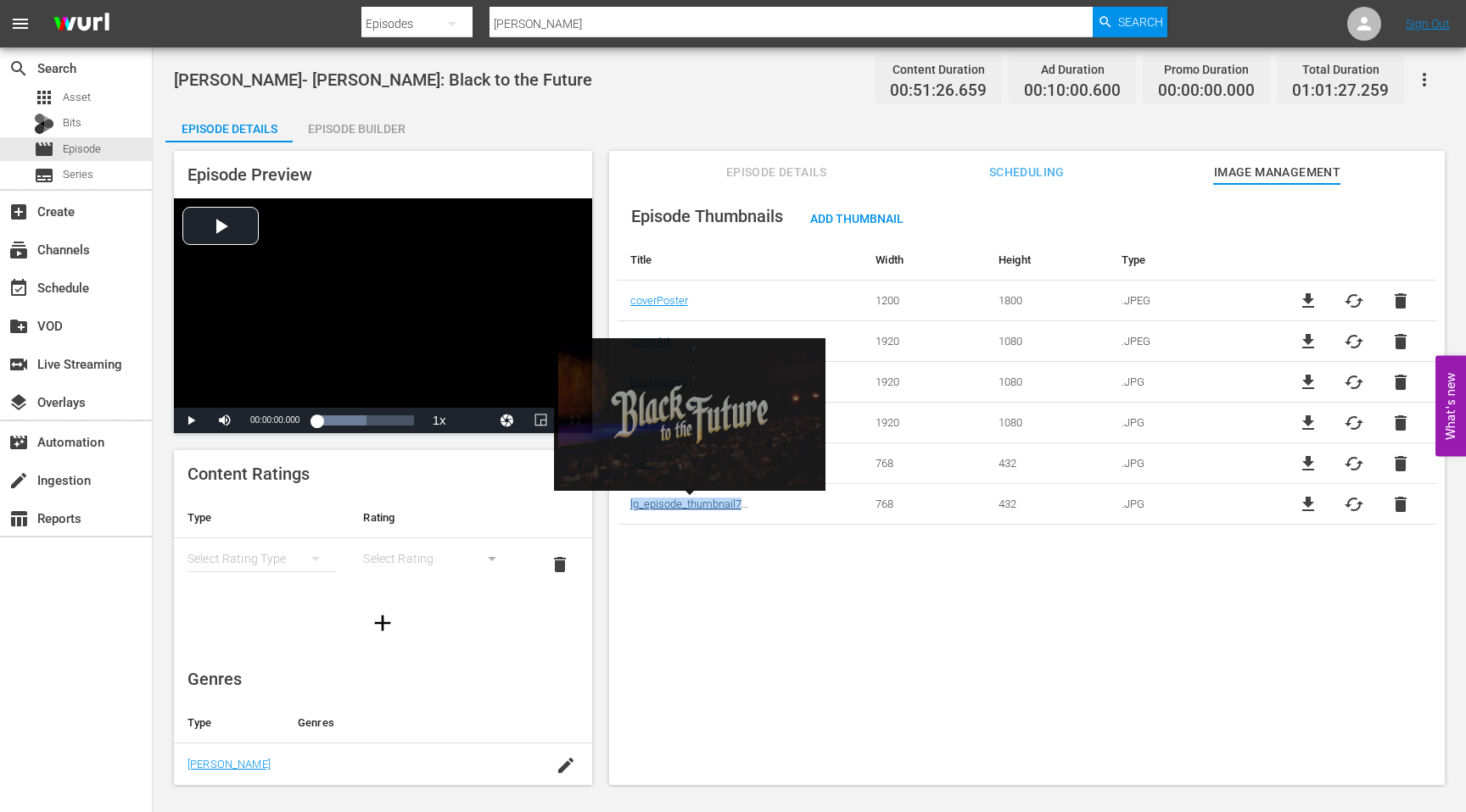
click at [709, 508] on link "lg_episode_thumbnail768x432" at bounding box center [703, 504] width 146 height 13
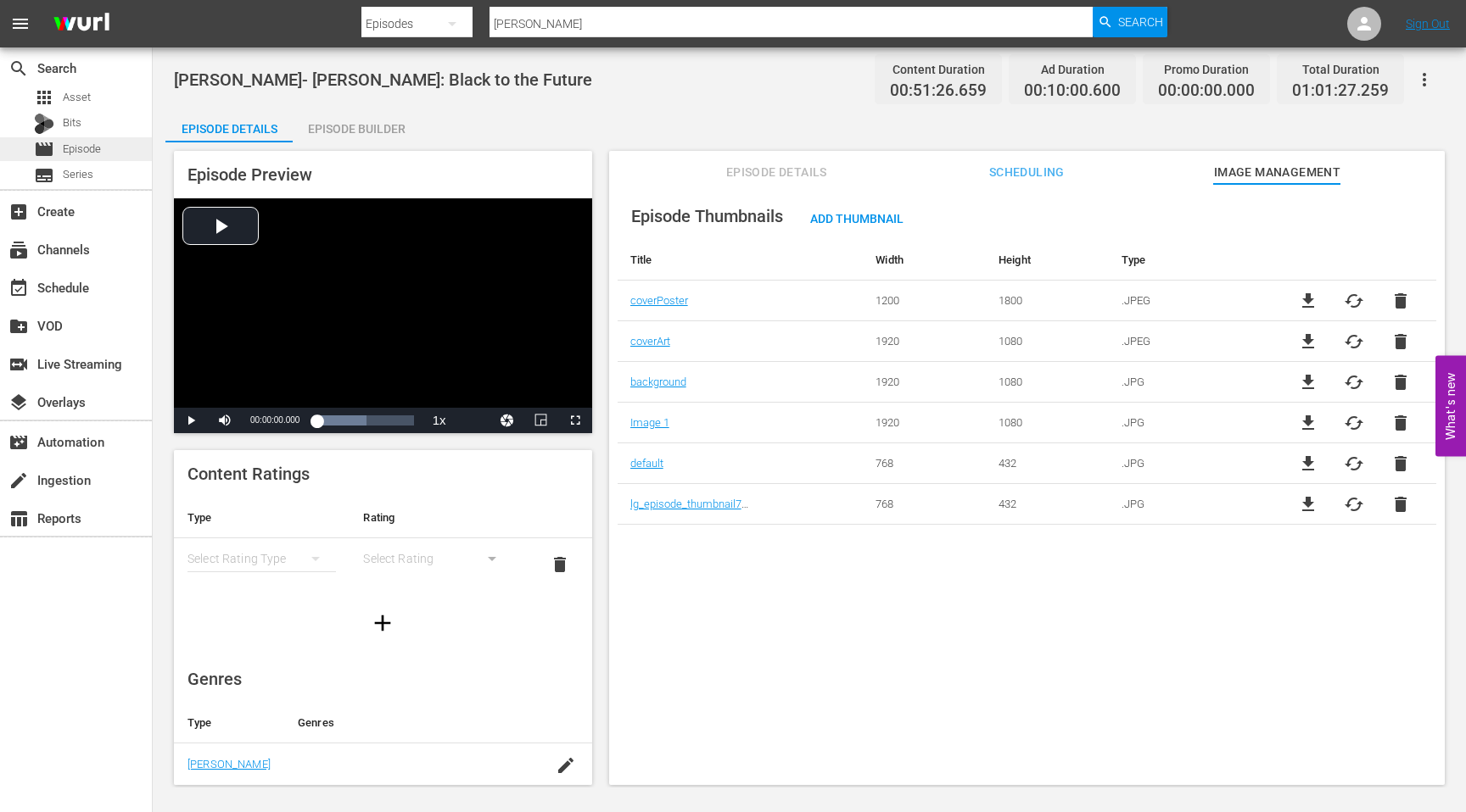
click at [116, 146] on div "movie Episode" at bounding box center [75, 149] width 152 height 24
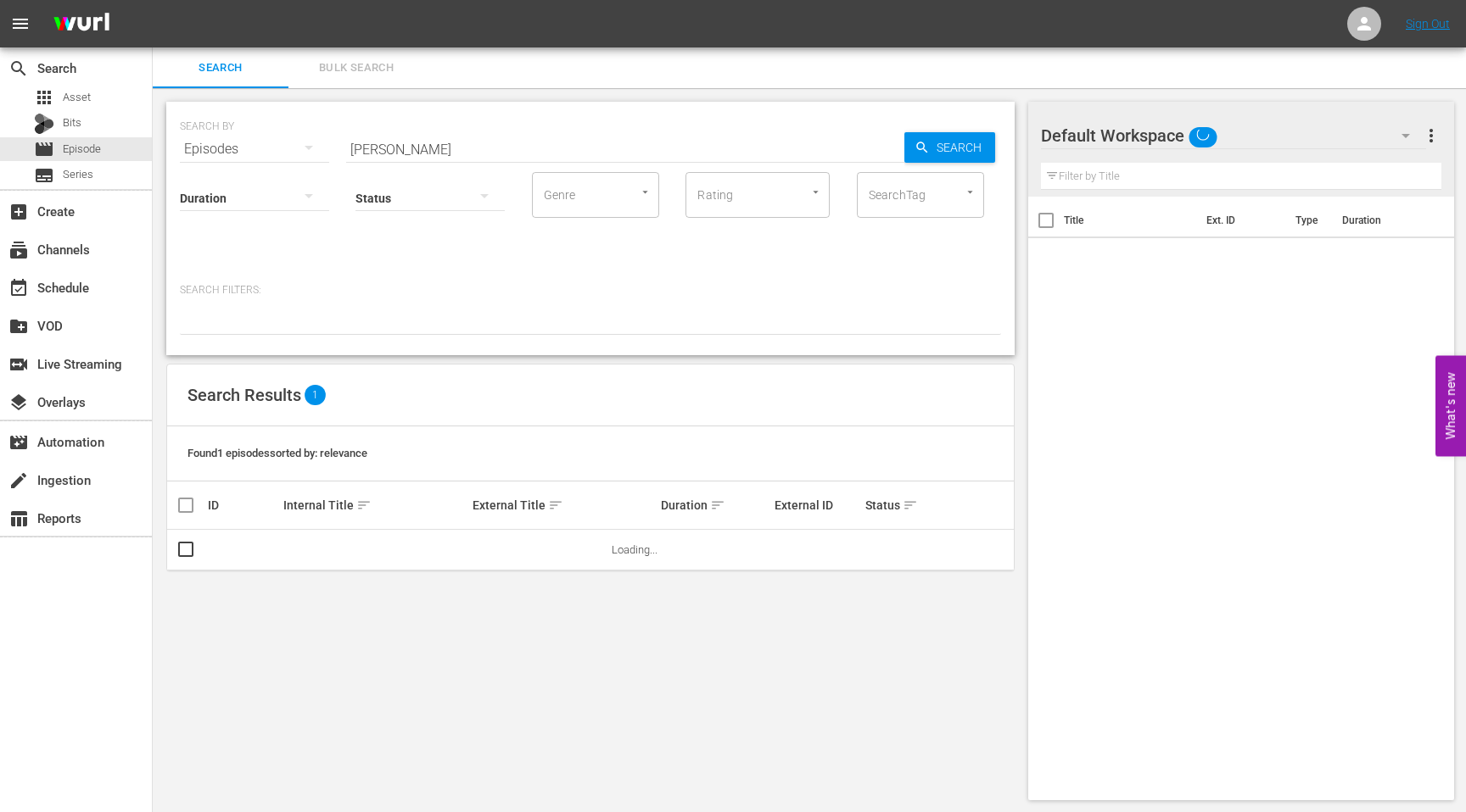
click at [533, 152] on input "[PERSON_NAME]" at bounding box center [625, 149] width 558 height 41
click at [532, 152] on input "[PERSON_NAME]" at bounding box center [625, 149] width 558 height 41
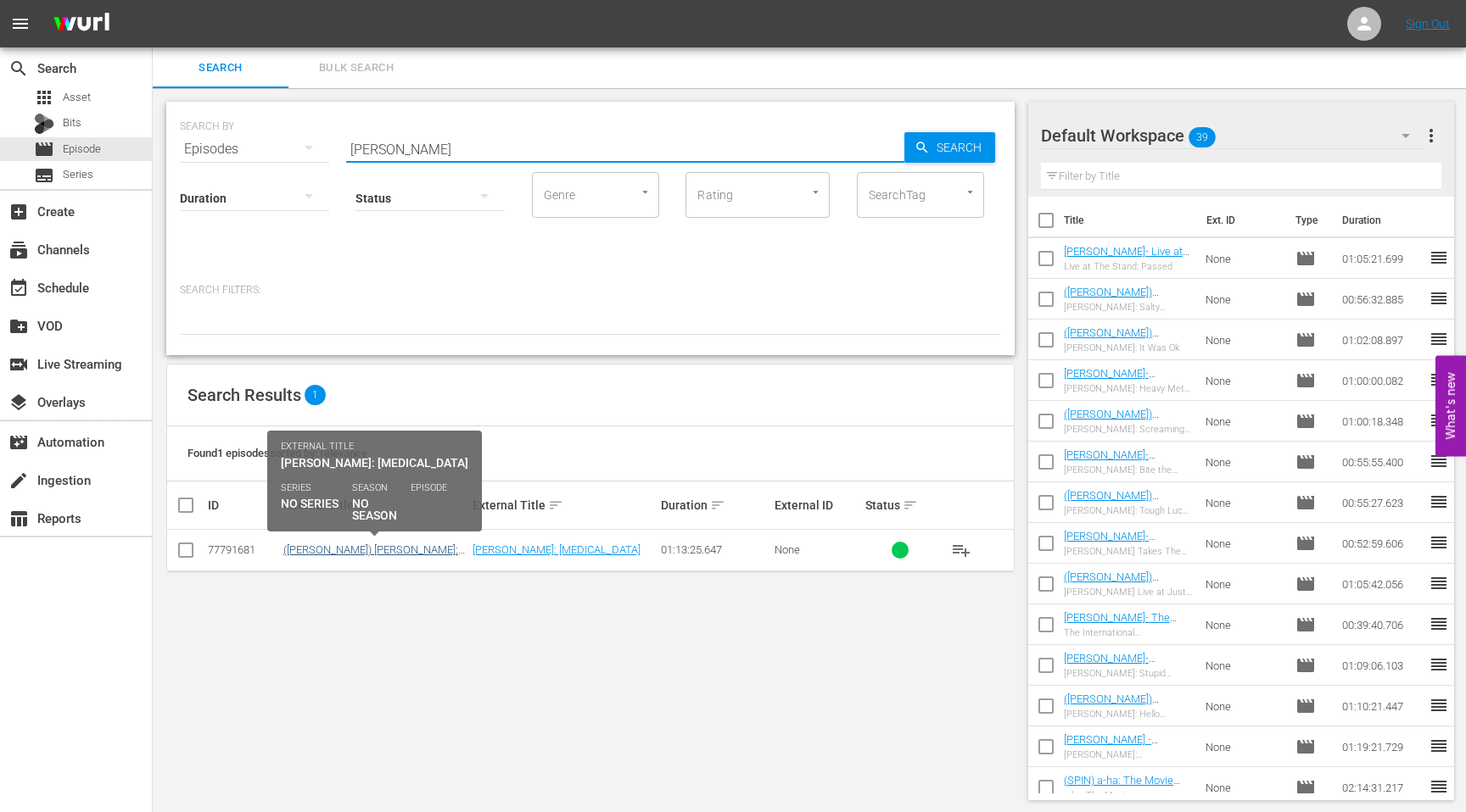
type input "[PERSON_NAME]"
click at [372, 552] on link "([PERSON_NAME]) [PERSON_NAME]: [MEDICAL_DATA] (Captioned)(Final)" at bounding box center [371, 557] width 175 height 26
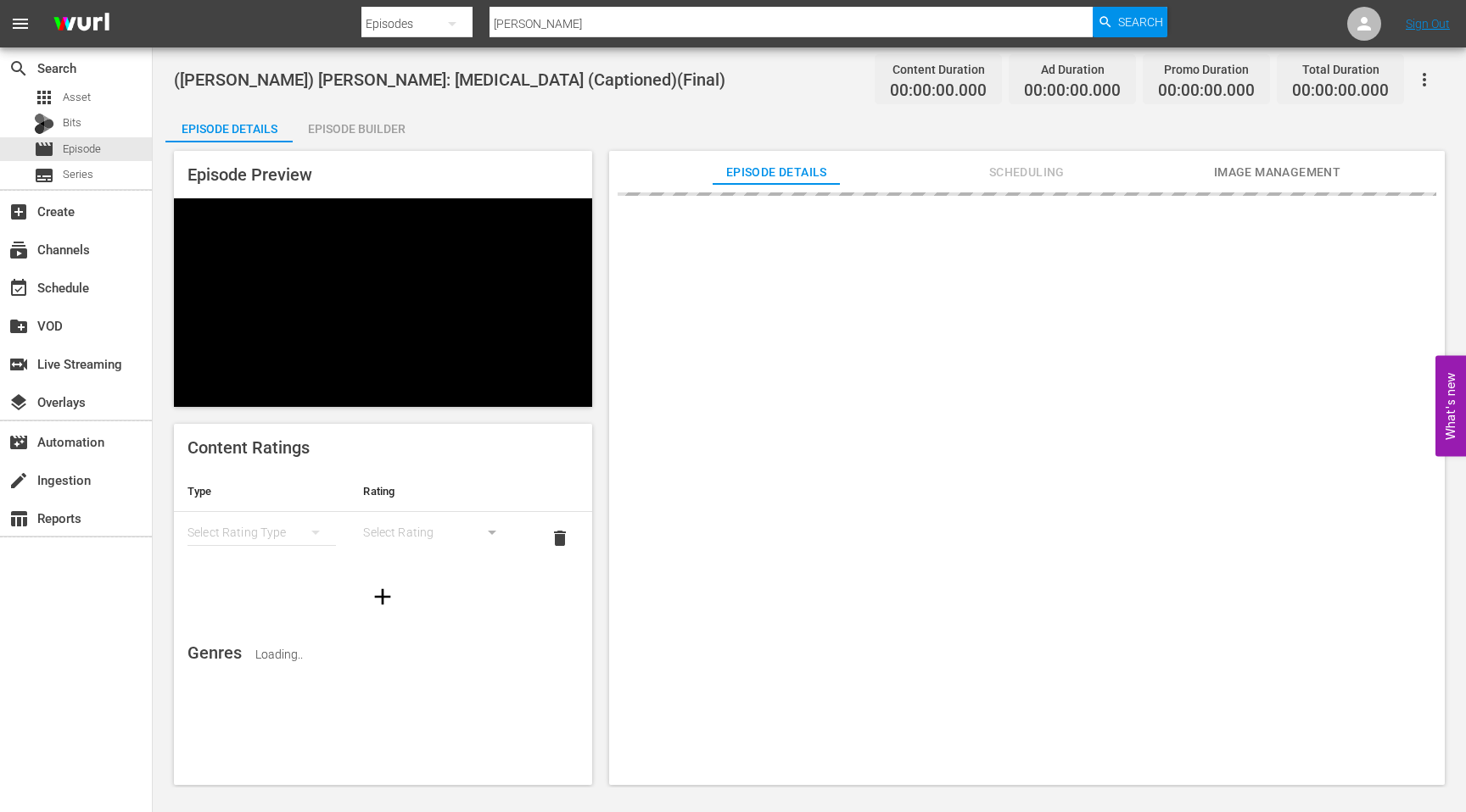
click at [1010, 164] on span "Scheduling" at bounding box center [1026, 172] width 128 height 21
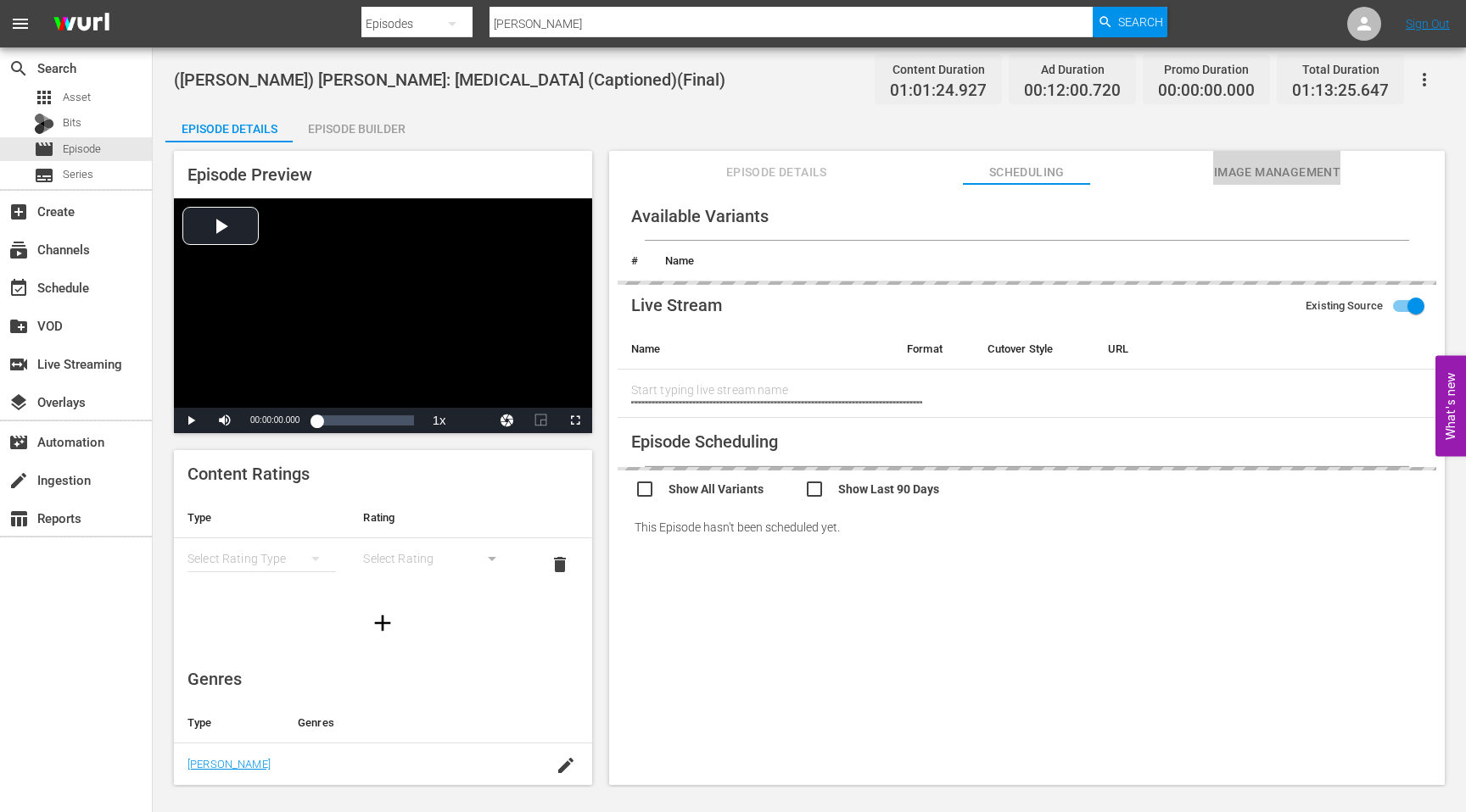
click at [1254, 159] on button "Image Management" at bounding box center [1277, 168] width 128 height 34
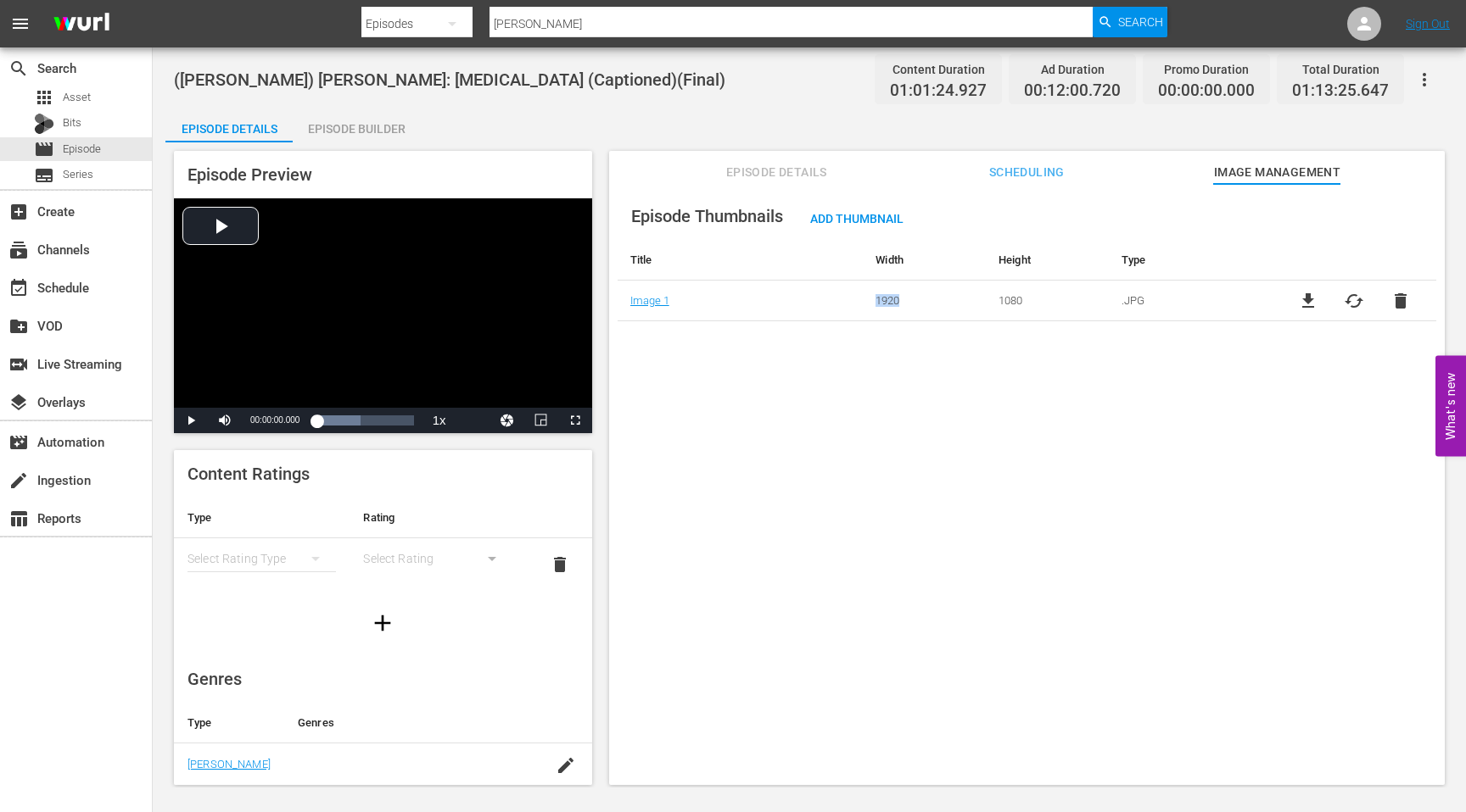
drag, startPoint x: 929, startPoint y: 296, endPoint x: 1024, endPoint y: 291, distance: 95.1
click at [1024, 291] on tr "Image 1 1920 1080 .JPG file_download cached delete" at bounding box center [1026, 302] width 818 height 41
drag, startPoint x: 1054, startPoint y: 387, endPoint x: 907, endPoint y: 374, distance: 147.6
click at [1050, 386] on div "Episode Thumbnails Add Thumbnail Title Width Height Type Image 1 1920 1080 .JPG…" at bounding box center [1026, 493] width 835 height 618
click at [66, 144] on span "Episode" at bounding box center [81, 149] width 39 height 17
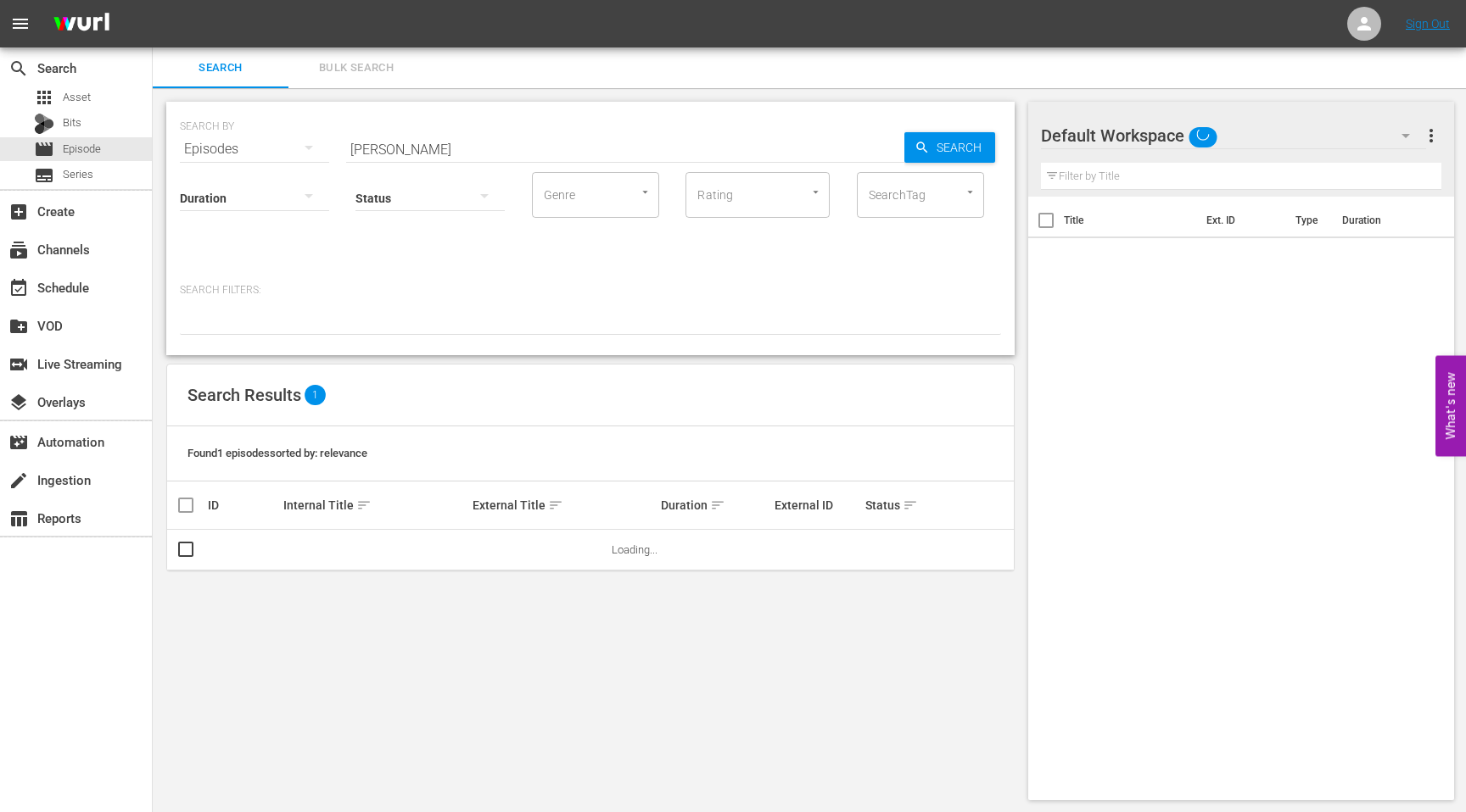
click at [471, 154] on input "[PERSON_NAME]" at bounding box center [625, 149] width 558 height 41
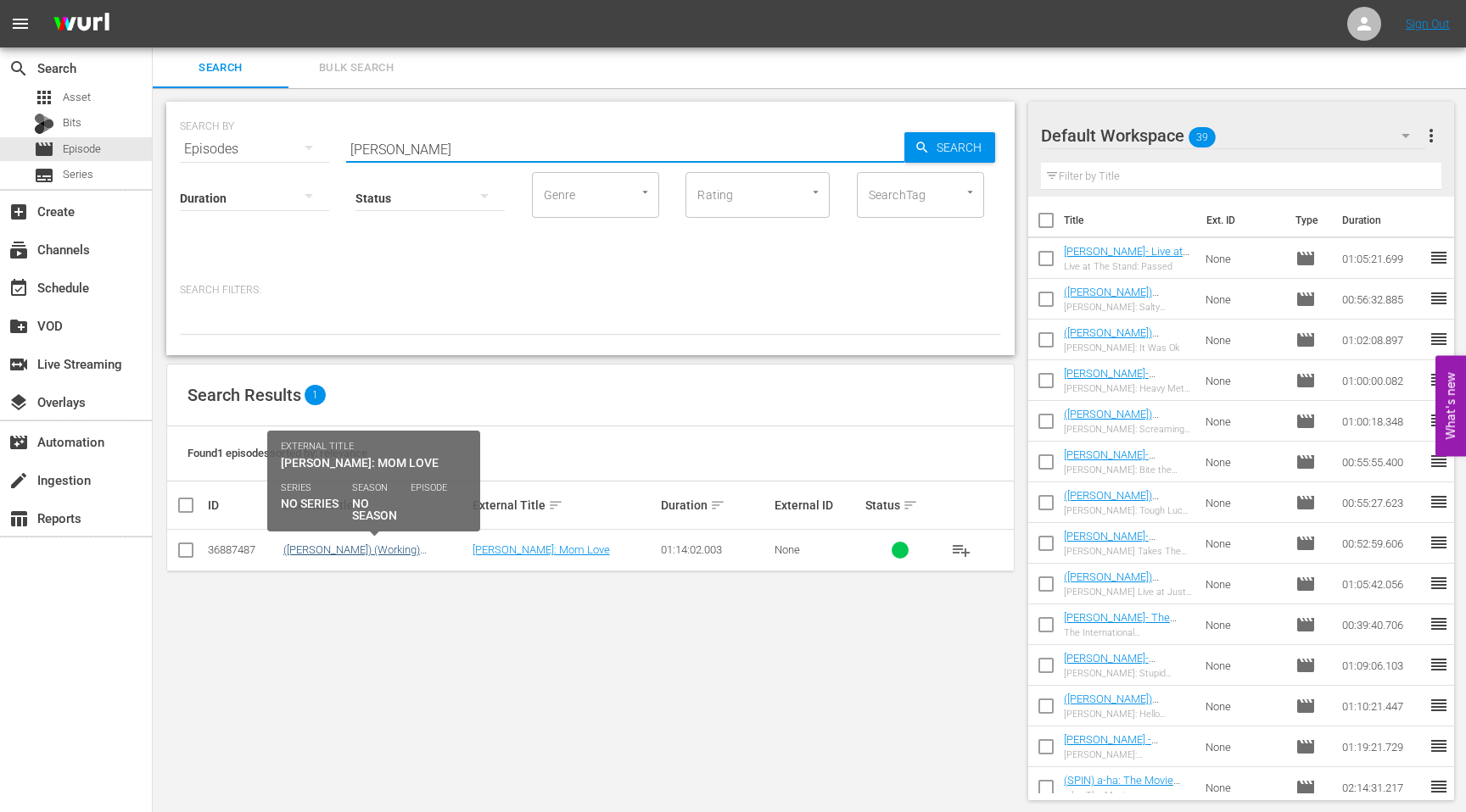
type input "[PERSON_NAME]"
click at [401, 549] on link "([PERSON_NAME]) (Working) [PERSON_NAME]: Mom Love" at bounding box center [352, 557] width 137 height 26
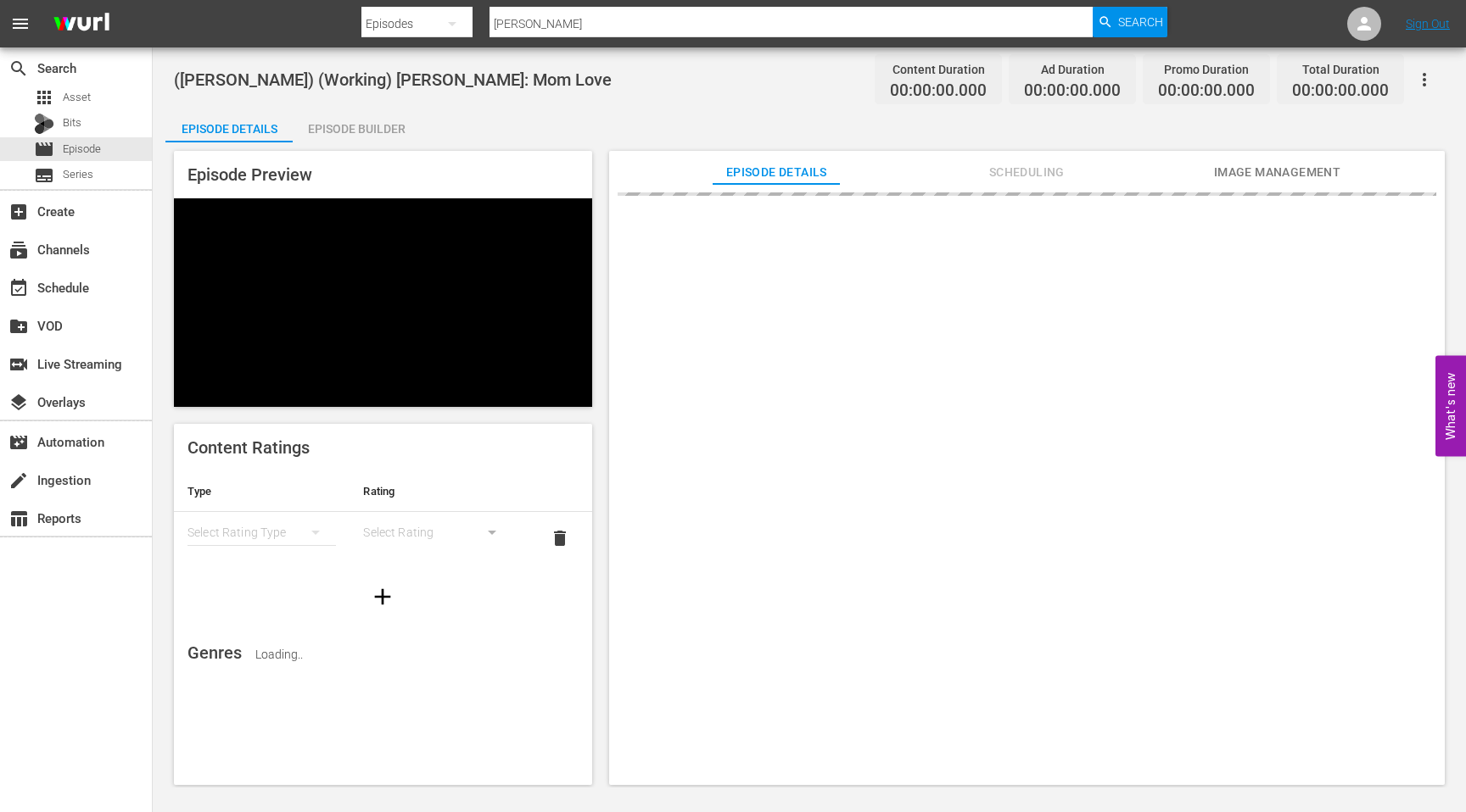
click at [1238, 180] on span "Image Management" at bounding box center [1277, 172] width 128 height 21
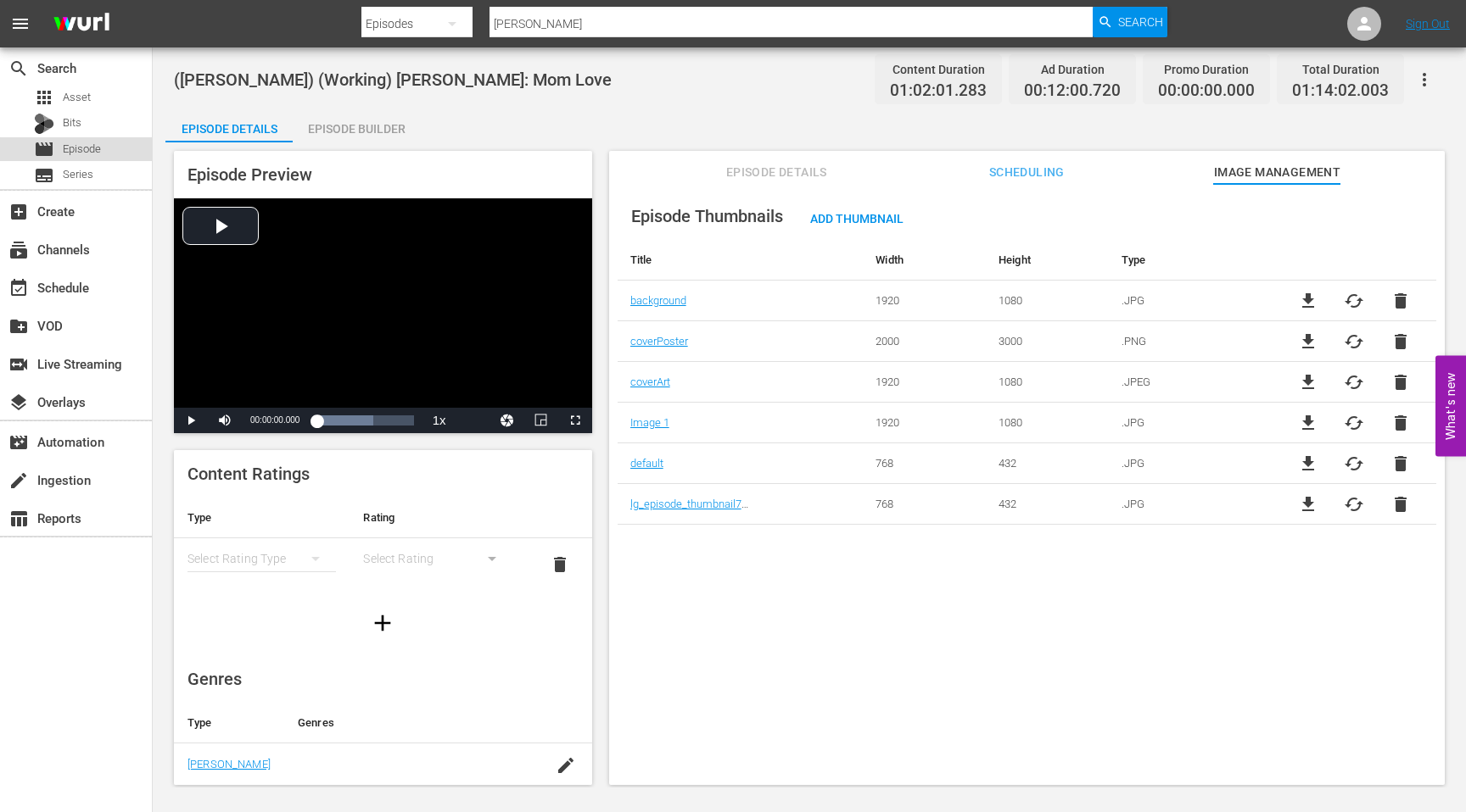
click at [91, 155] on span "Episode" at bounding box center [81, 149] width 39 height 17
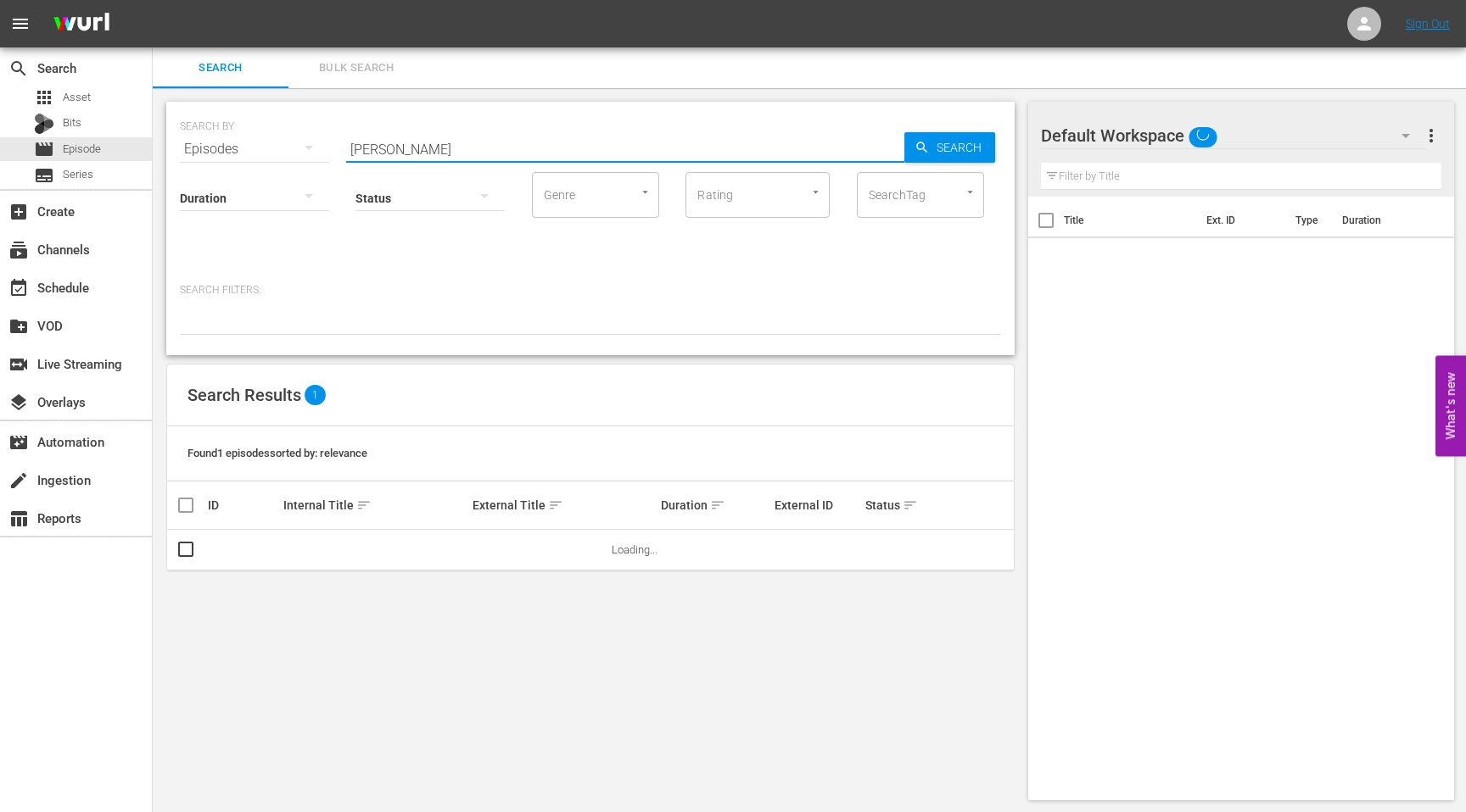
click at [691, 142] on input "[PERSON_NAME]" at bounding box center [625, 149] width 558 height 41
click at [694, 141] on input "[PERSON_NAME]" at bounding box center [625, 149] width 558 height 41
click at [728, 152] on input "[PERSON_NAME]" at bounding box center [625, 149] width 558 height 41
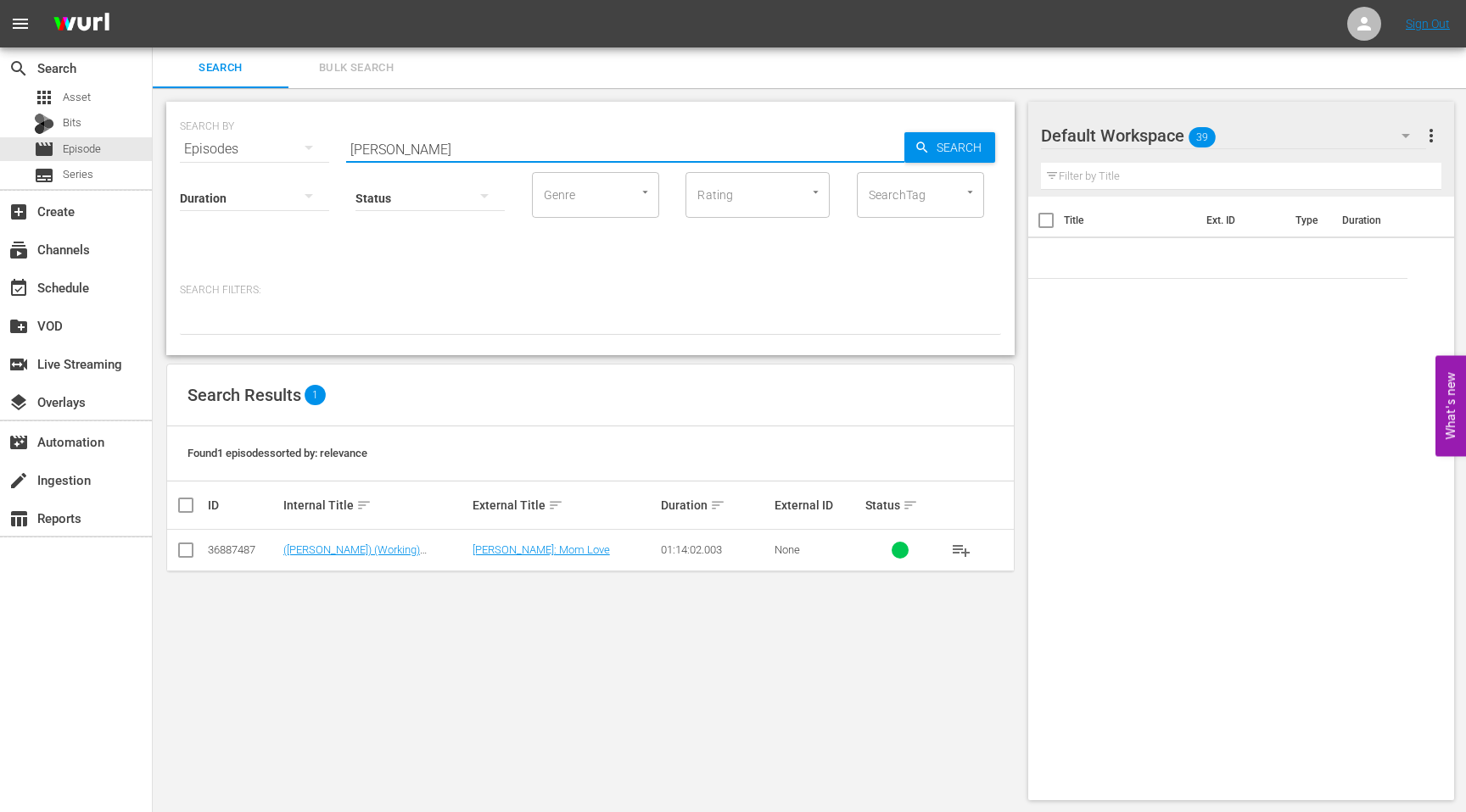
click at [728, 152] on input "[PERSON_NAME]" at bounding box center [625, 149] width 558 height 41
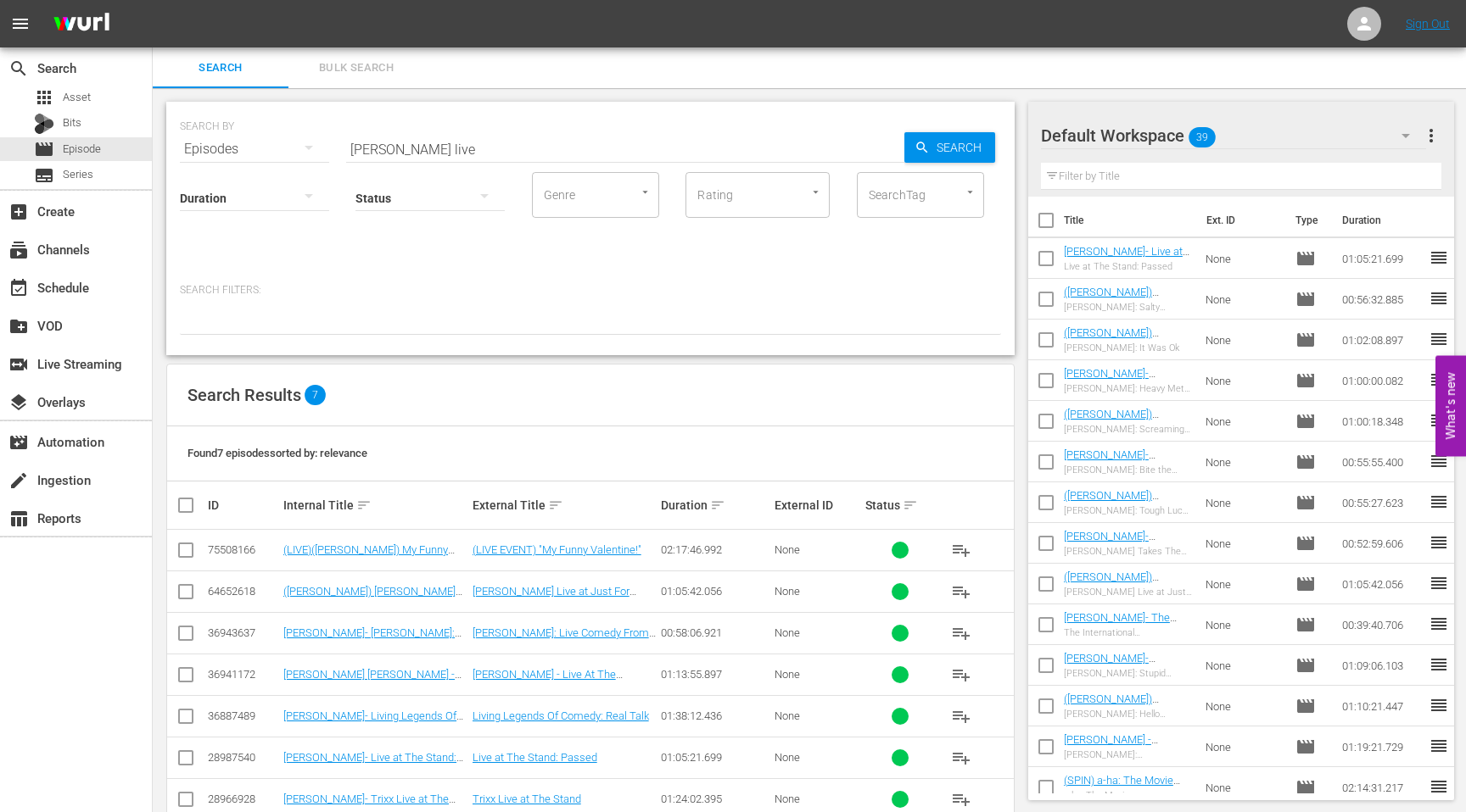
click at [811, 313] on div at bounding box center [590, 320] width 821 height 29
click at [531, 135] on input "[PERSON_NAME] live" at bounding box center [625, 149] width 558 height 41
type input "[PERSON_NAME] live"
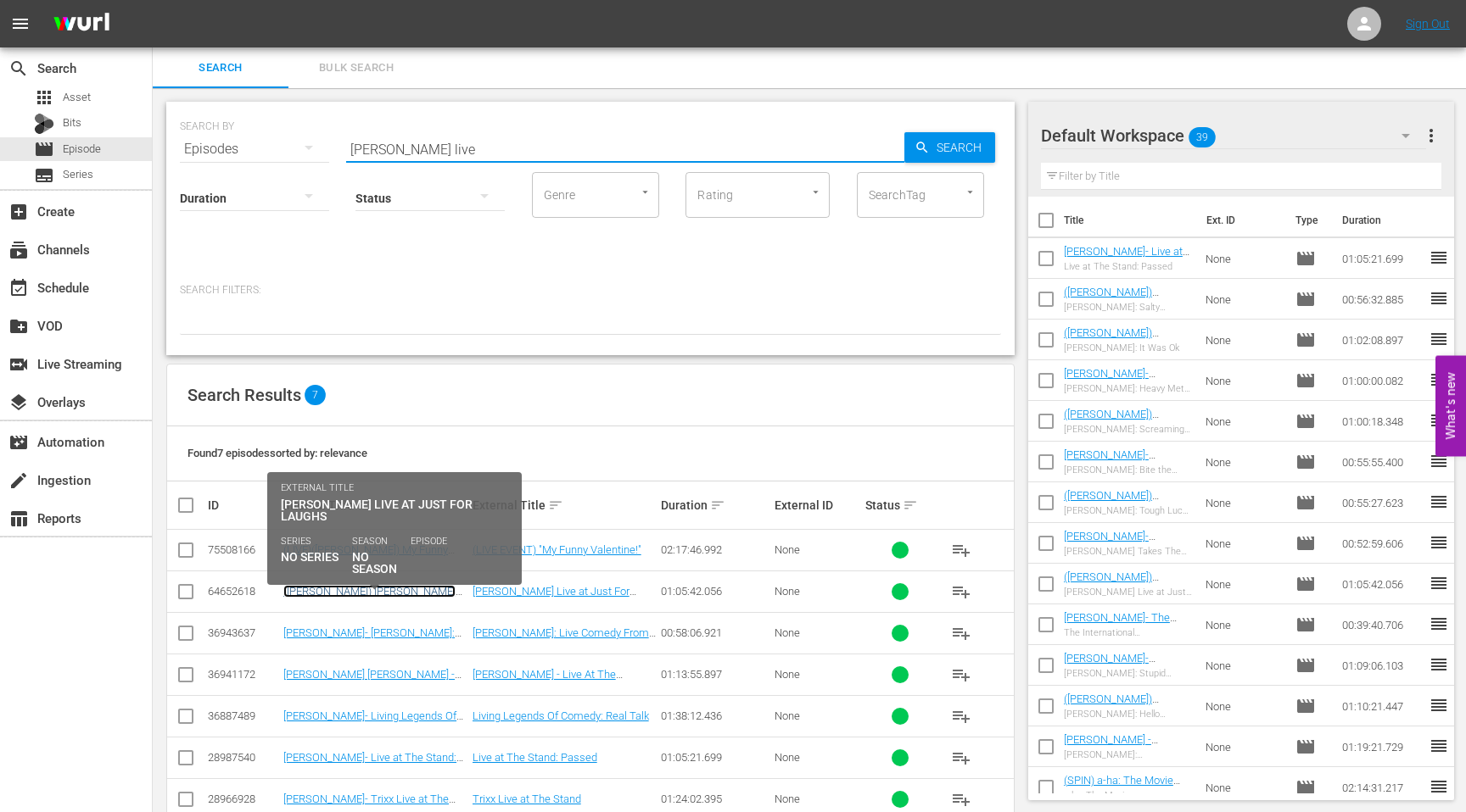
click at [404, 591] on link "([PERSON_NAME]) [PERSON_NAME] Live at Just For Laughs" at bounding box center [369, 598] width 172 height 26
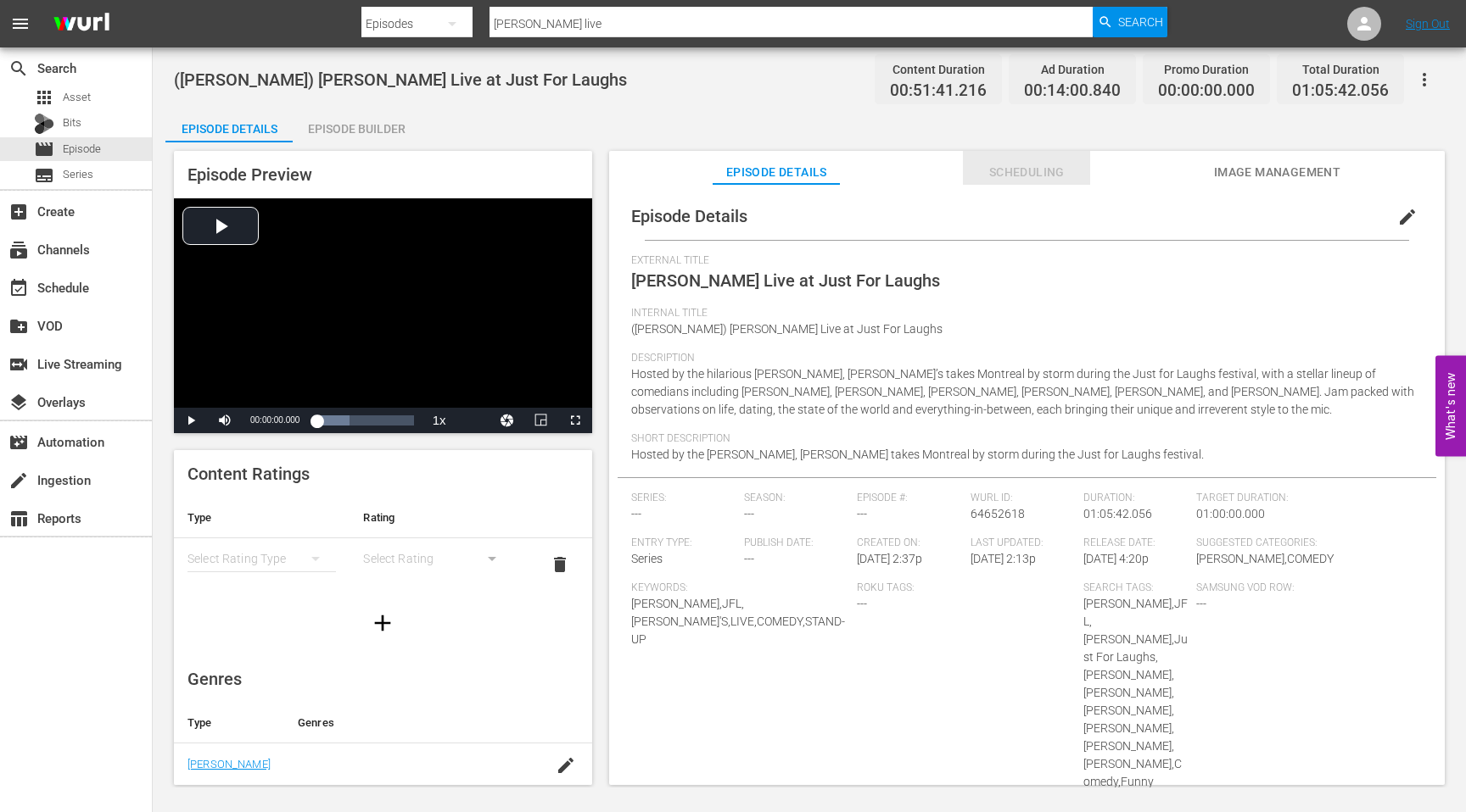
click at [1040, 171] on span "Scheduling" at bounding box center [1026, 172] width 128 height 21
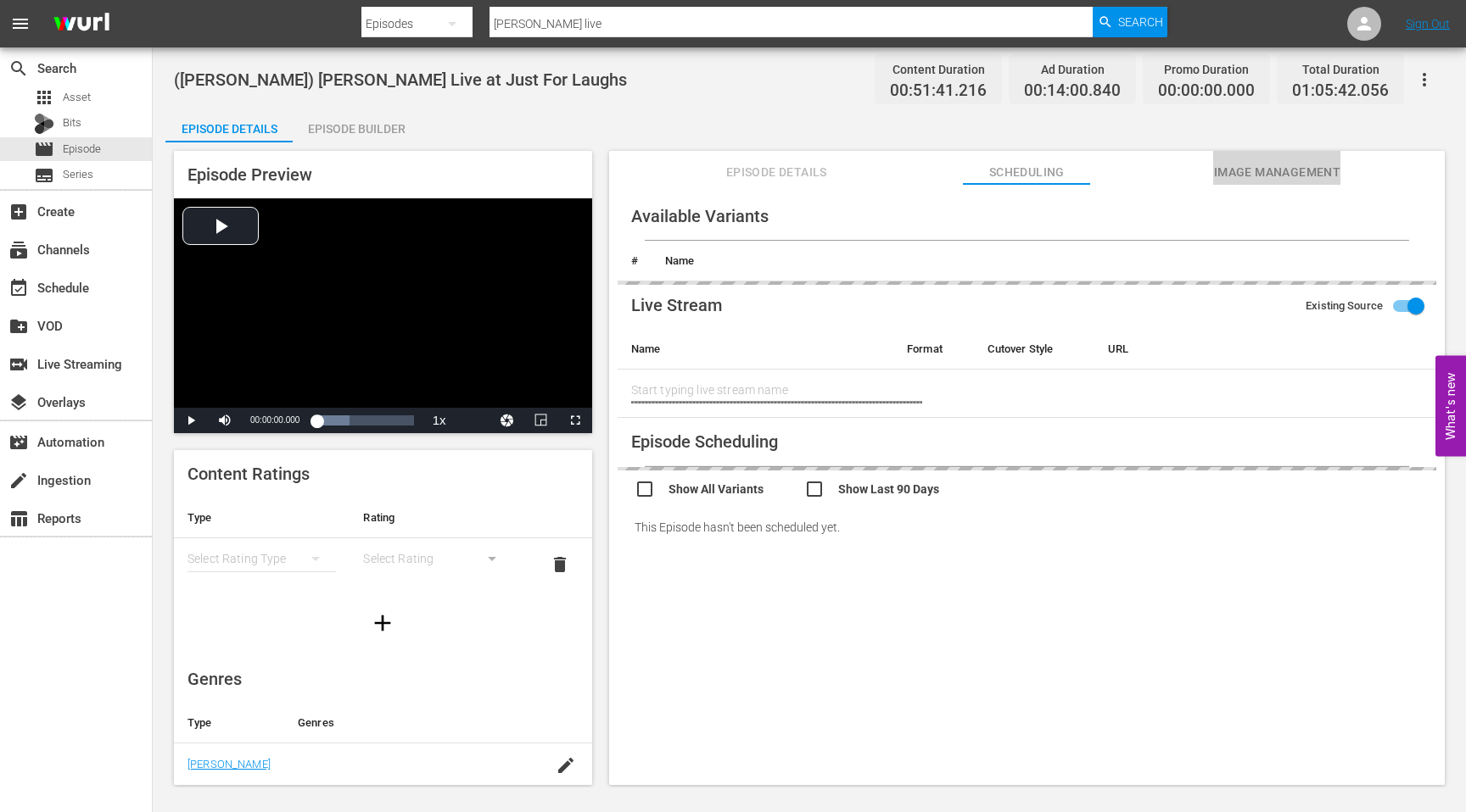
click at [1241, 168] on span "Image Management" at bounding box center [1277, 172] width 128 height 21
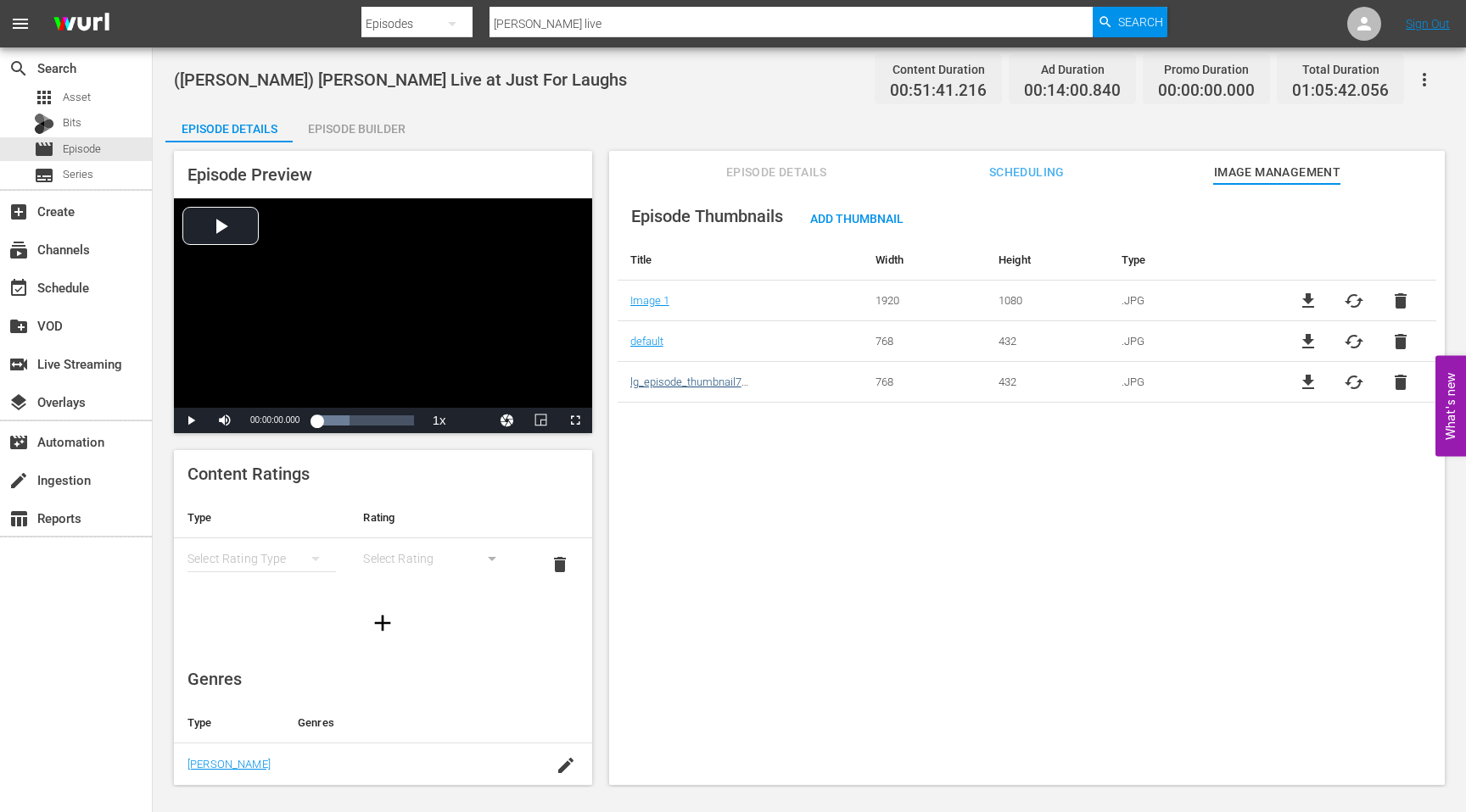
drag, startPoint x: 677, startPoint y: 465, endPoint x: 652, endPoint y: 387, distance: 81.9
click at [677, 460] on div "Episode Thumbnails Add Thumbnail Title Width Height Type Image 1 1920 1080 .JPG…" at bounding box center [1026, 493] width 835 height 618
